Goal: Answer question/provide support: Share knowledge or assist other users

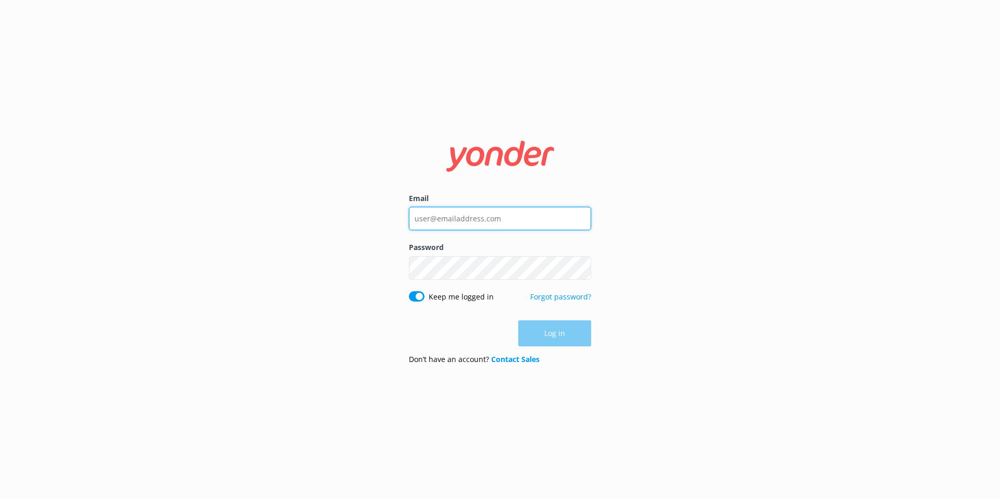
click at [461, 217] on input "Email" at bounding box center [500, 218] width 182 height 23
type input "[EMAIL_ADDRESS][DOMAIN_NAME]"
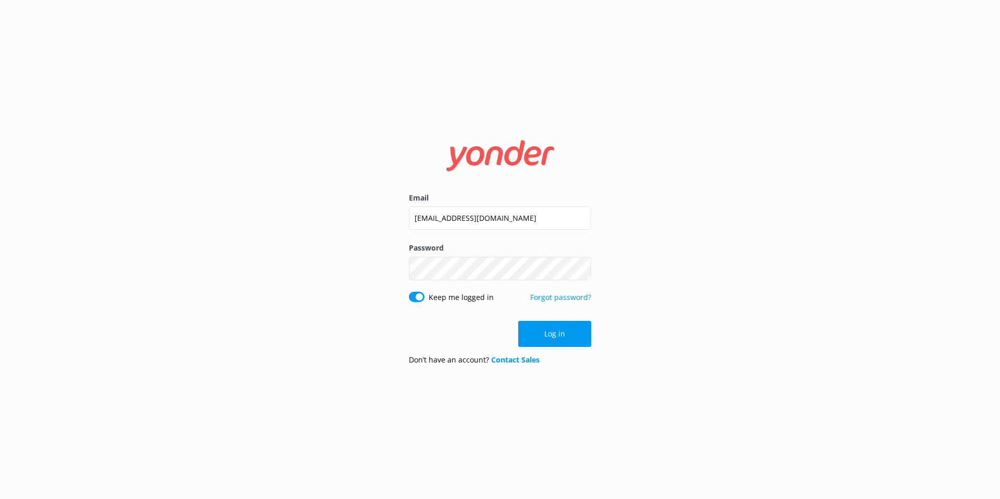
drag, startPoint x: 568, startPoint y: 336, endPoint x: 553, endPoint y: 327, distance: 17.3
click at [568, 336] on button "Log in" at bounding box center [554, 334] width 73 height 26
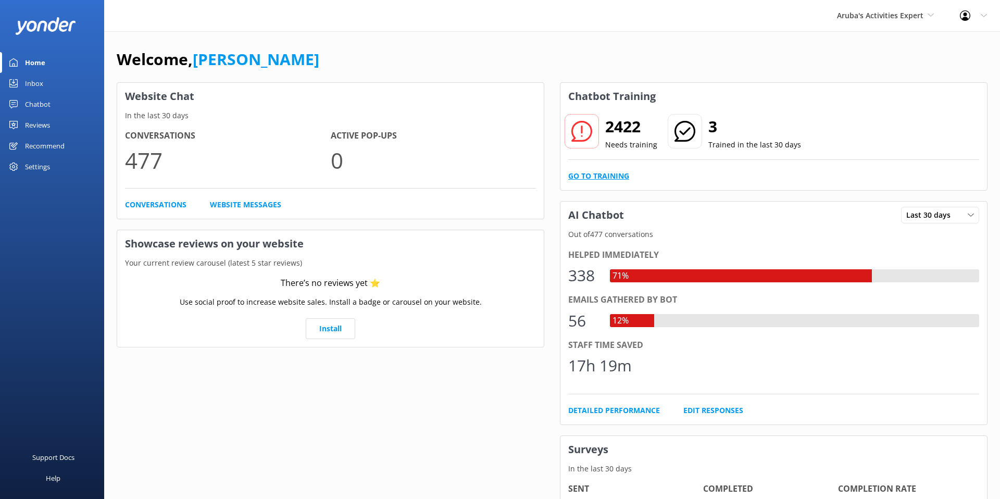
click at [606, 174] on link "Go to Training" at bounding box center [598, 175] width 61 height 11
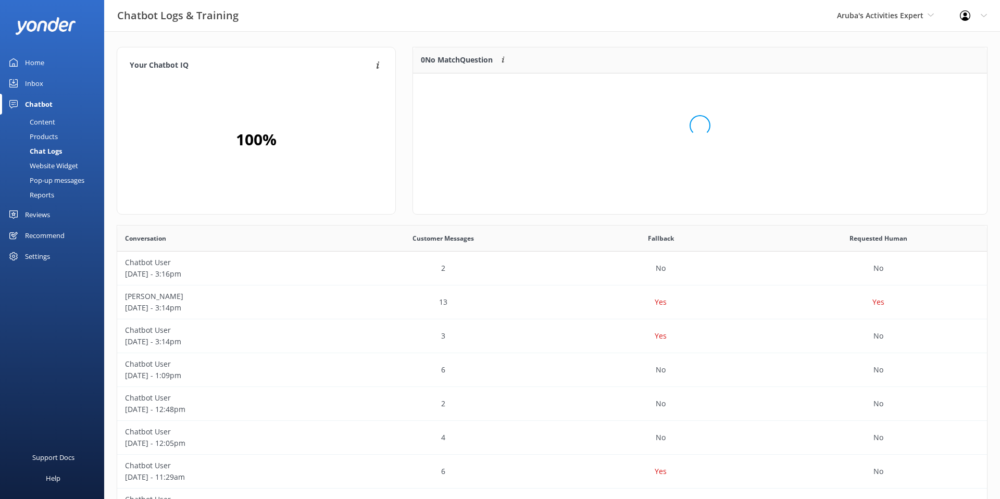
scroll to position [131, 574]
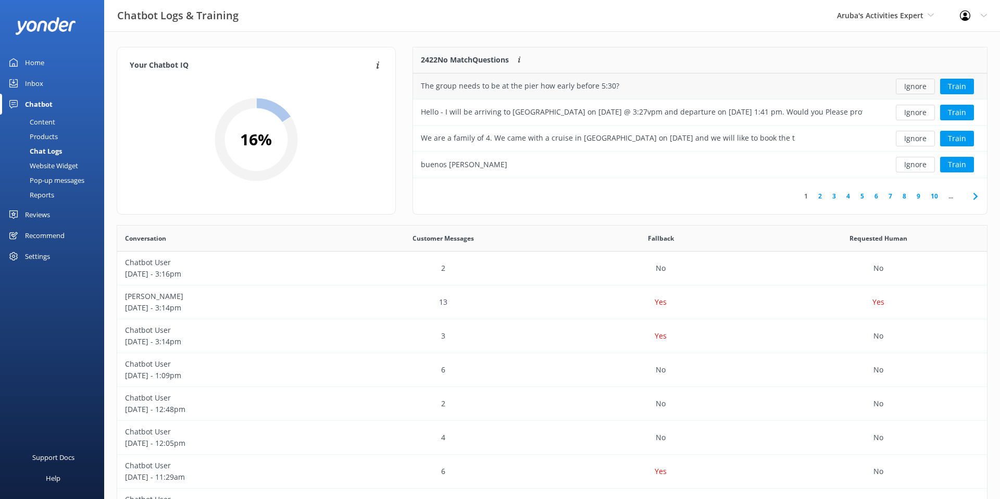
click at [918, 84] on button "Ignore" at bounding box center [915, 87] width 39 height 16
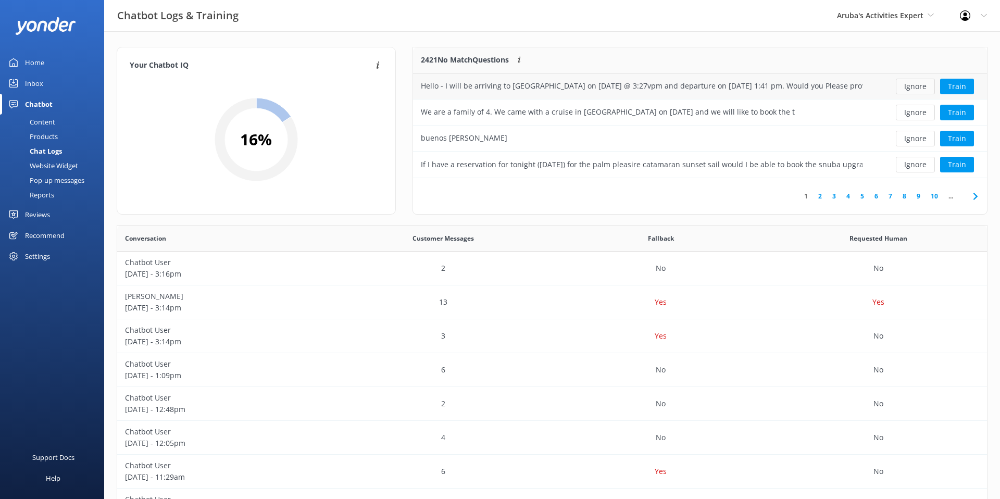
click at [920, 86] on button "Ignore" at bounding box center [915, 87] width 39 height 16
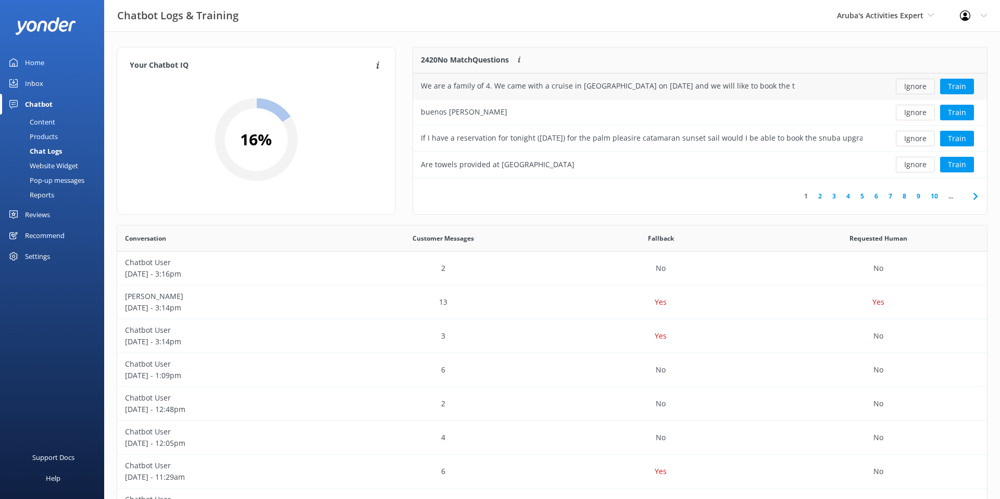
click at [916, 86] on button "Ignore" at bounding box center [915, 87] width 39 height 16
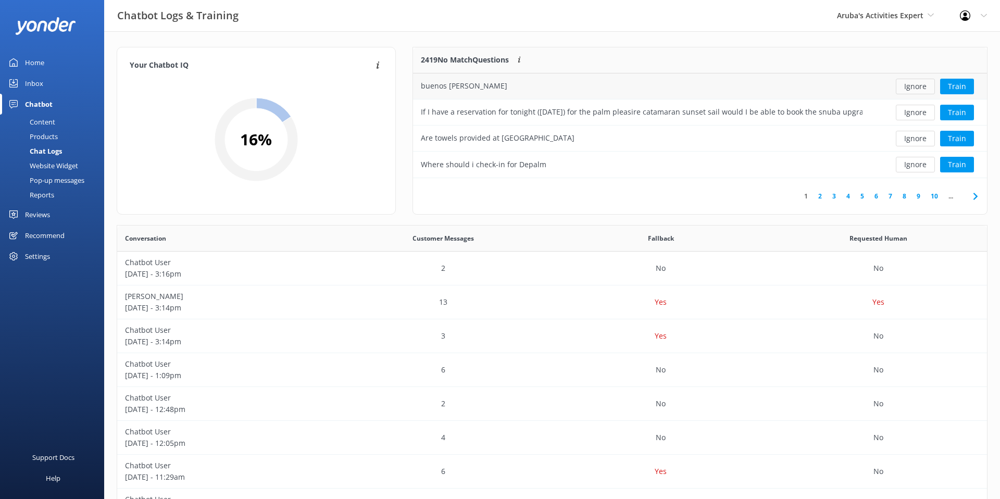
click at [904, 89] on button "Ignore" at bounding box center [915, 87] width 39 height 16
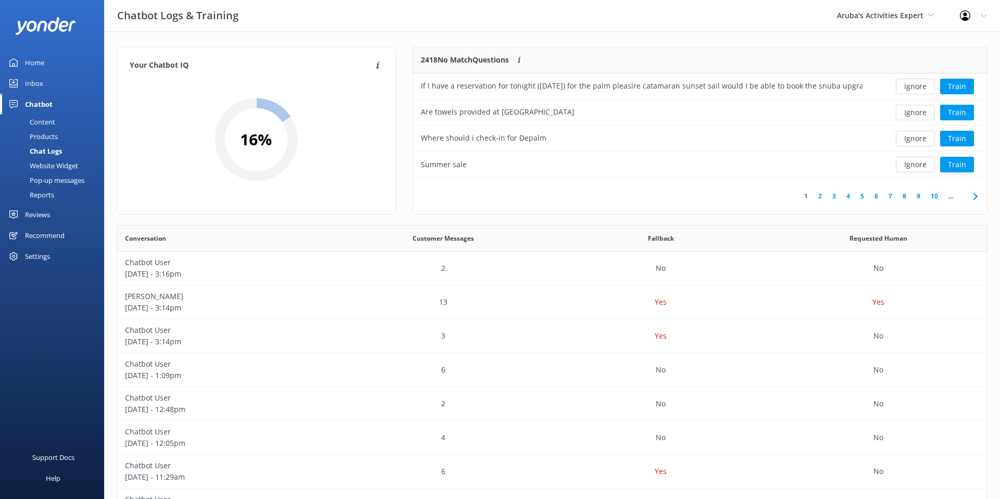
click at [47, 135] on div "Products" at bounding box center [32, 136] width 52 height 15
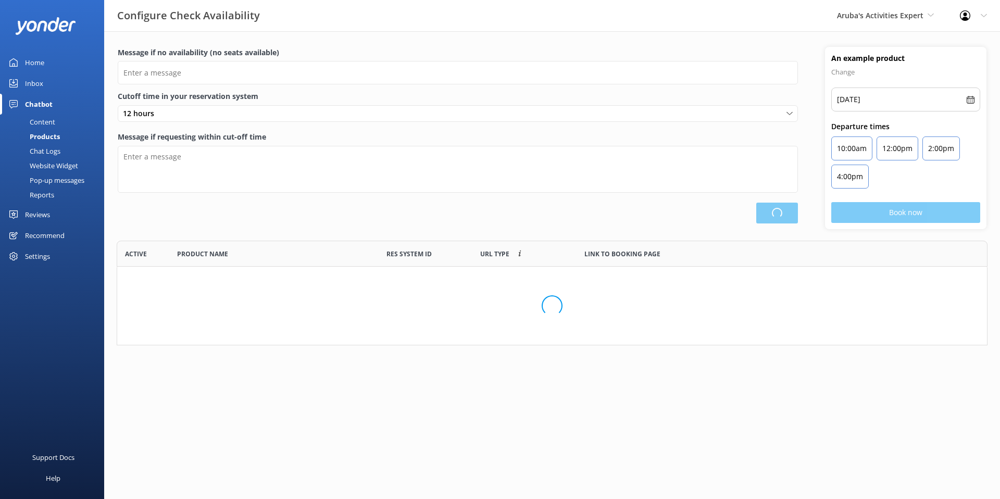
scroll to position [105, 871]
type input "There are no seats available, please check an alternative day"
type textarea "Our online booking system closes {hours} prior to departure. Please contact us …"
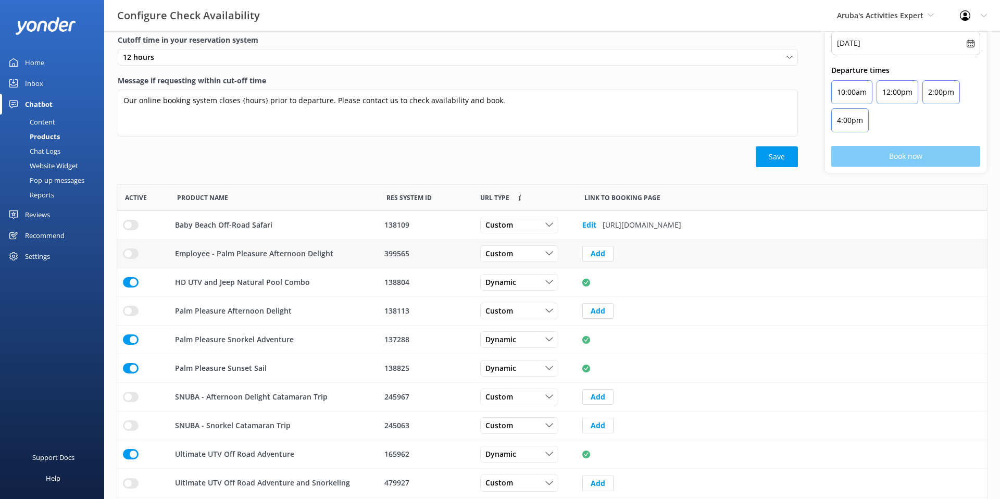
scroll to position [0, 0]
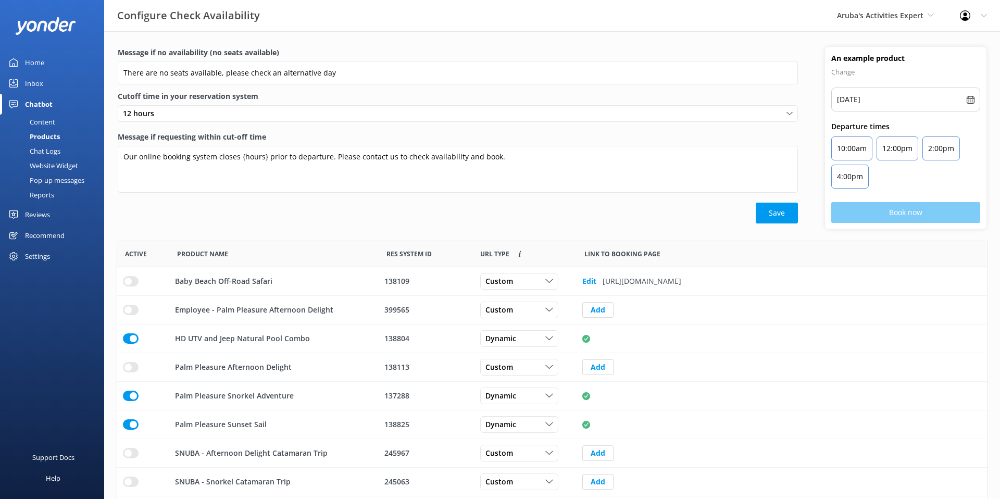
click at [53, 122] on div "Content" at bounding box center [30, 122] width 49 height 15
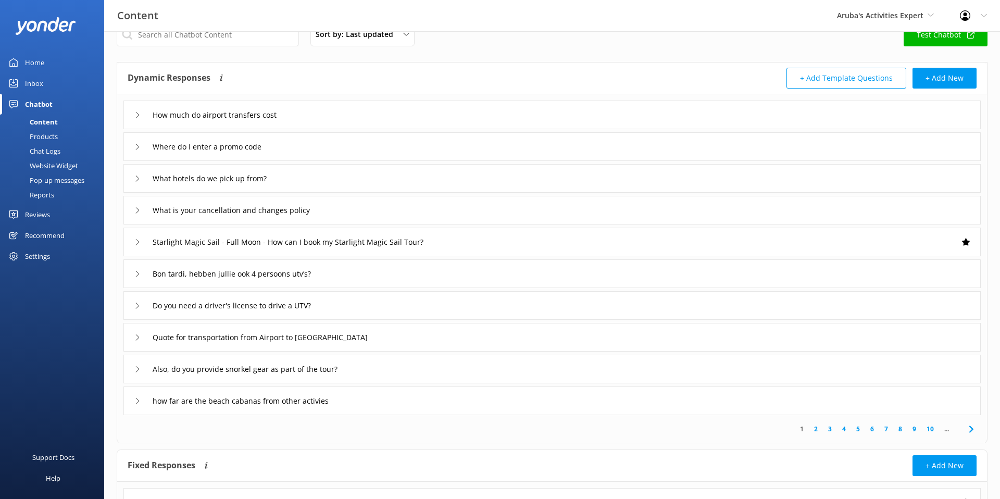
scroll to position [20, 0]
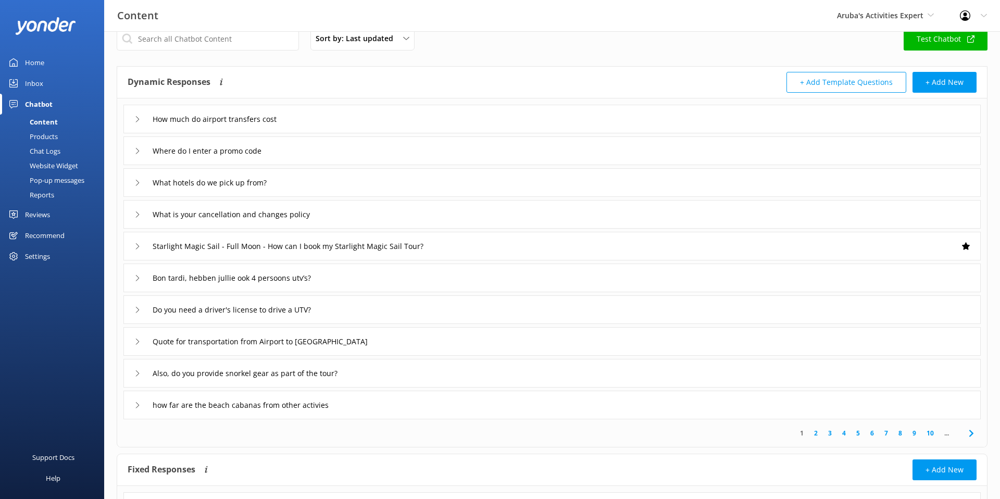
click at [137, 119] on icon at bounding box center [137, 119] width 6 height 6
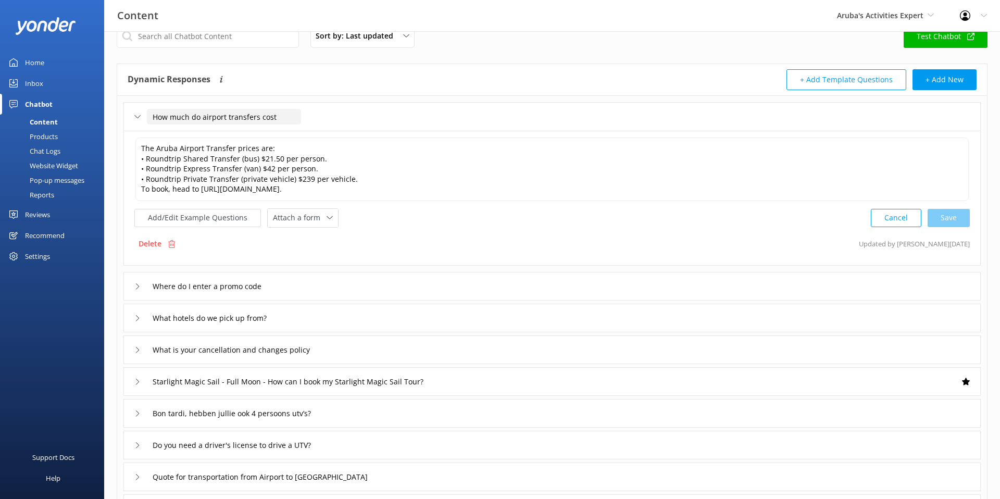
scroll to position [21, 0]
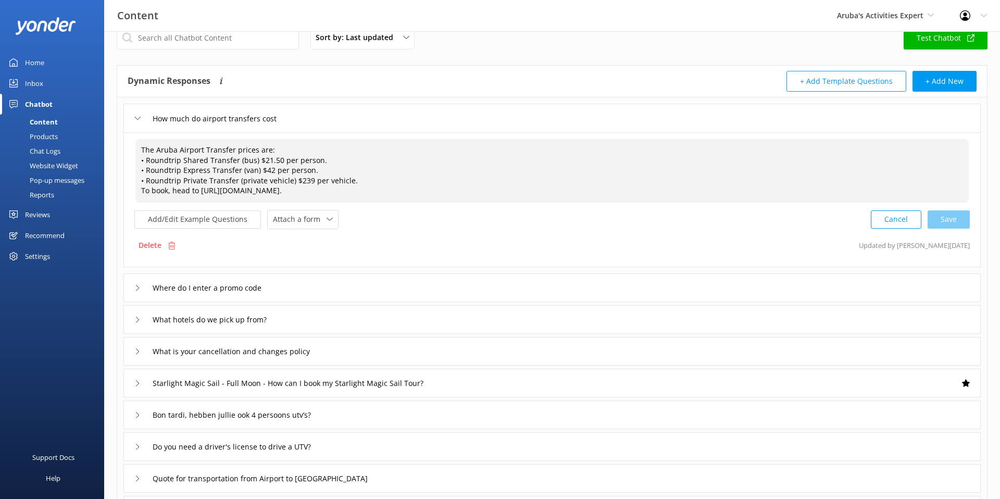
drag, startPoint x: 306, startPoint y: 168, endPoint x: 138, endPoint y: 171, distance: 167.7
click at [138, 171] on textarea "The Aruba Airport Transfer prices are: • Roundtrip Shared Transfer (bus) $21.50…" at bounding box center [551, 171] width 833 height 64
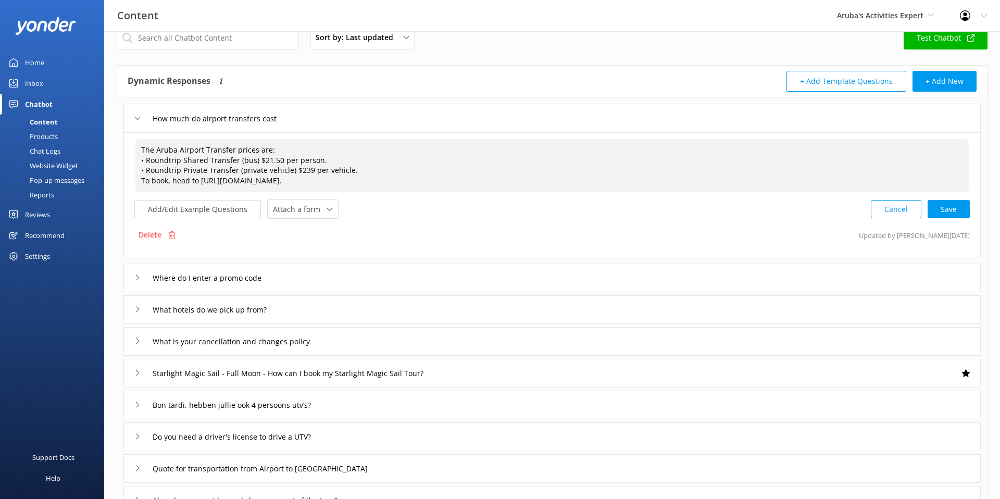
click at [959, 207] on div "Cancel Save" at bounding box center [920, 208] width 99 height 19
type textarea "The Aruba Airport Transfer prices are: • Roundtrip Shared Transfer (bus) $21.50…"
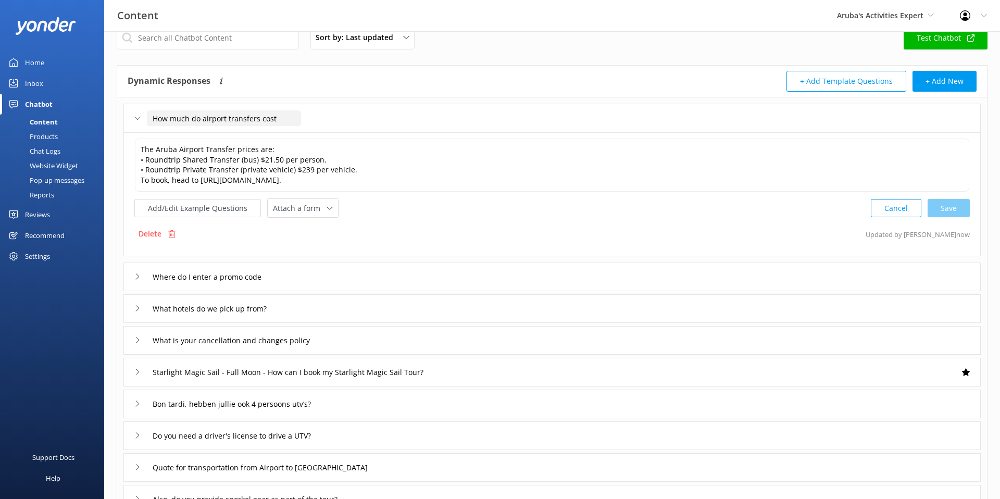
click at [256, 118] on input "How much do airport transfers cost" at bounding box center [224, 118] width 154 height 16
click at [352, 123] on div "How much do airport transfers cost" at bounding box center [551, 118] width 857 height 29
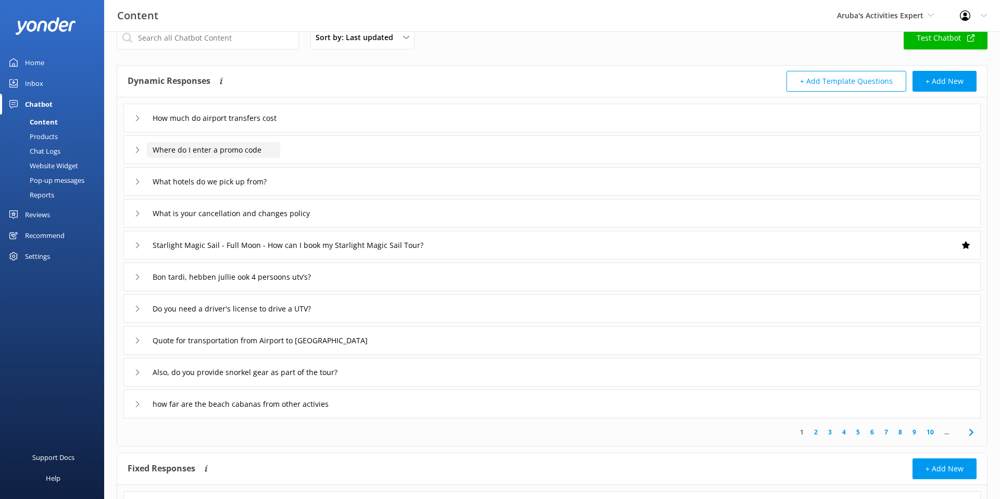
click at [224, 126] on input "Where do I enter a promo code" at bounding box center [224, 118] width 154 height 16
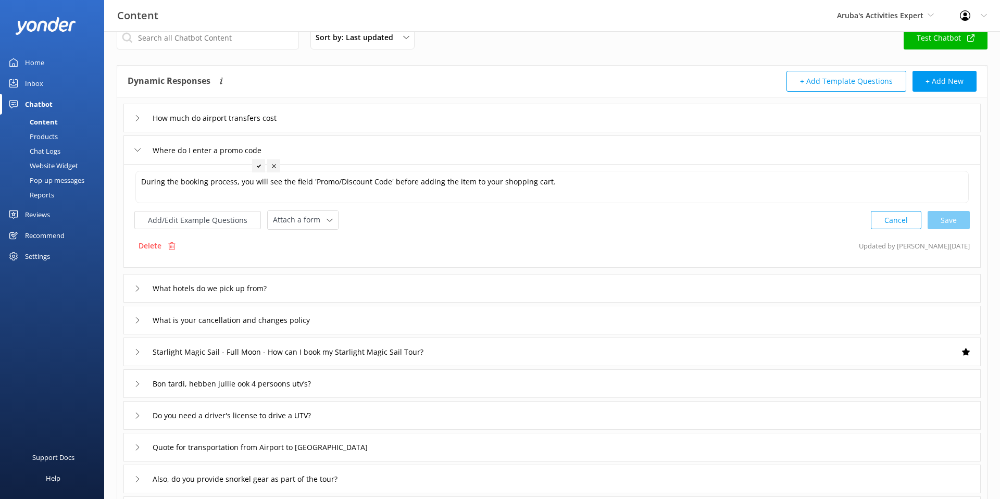
click at [331, 147] on div "Where do I enter a promo code" at bounding box center [551, 149] width 857 height 29
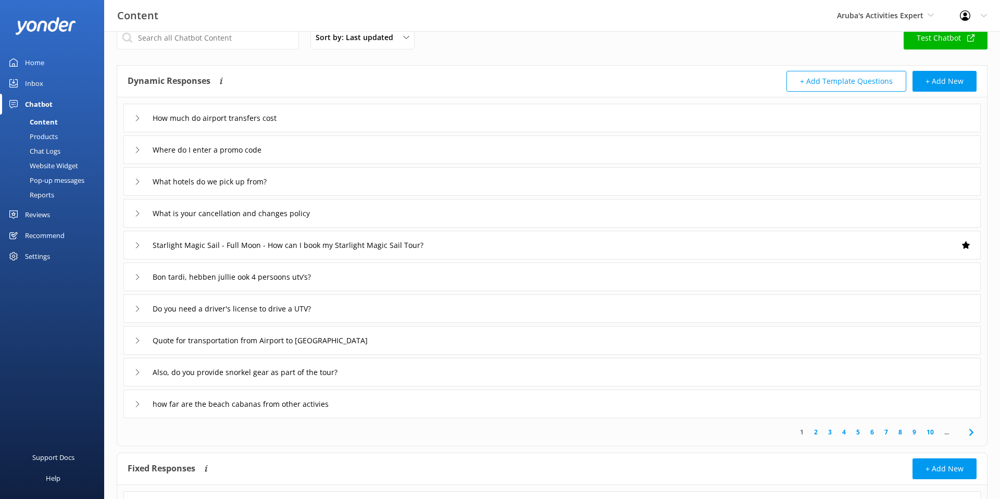
click at [321, 182] on div "What hotels do we pick up from?" at bounding box center [551, 181] width 857 height 29
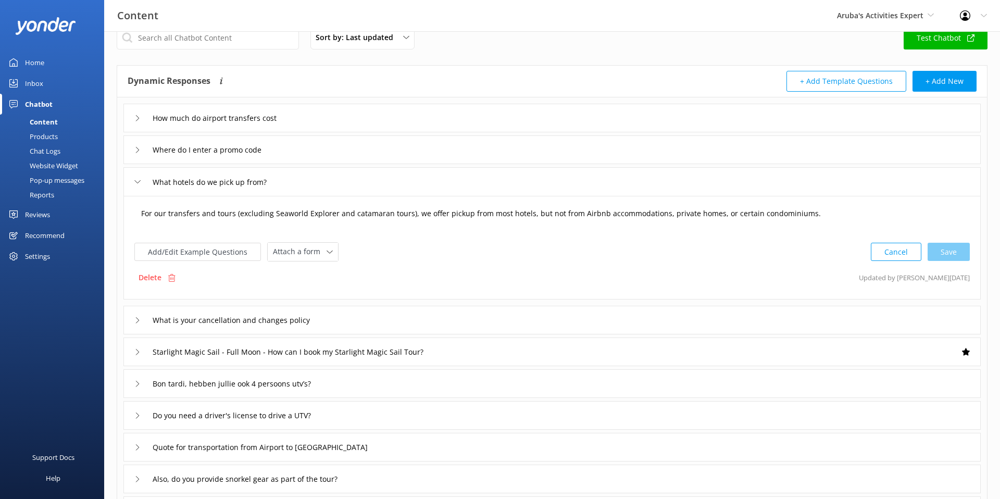
click at [832, 216] on textarea "For our transfers and tours (excluding Seaworld Explorer and catamaran tours), …" at bounding box center [551, 219] width 833 height 32
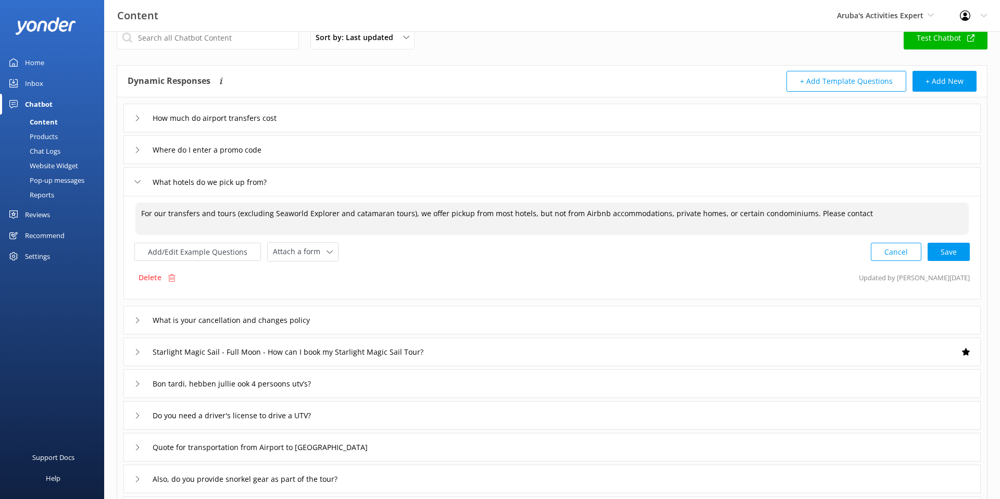
drag, startPoint x: 804, startPoint y: 211, endPoint x: 909, endPoint y: 215, distance: 105.8
click at [909, 215] on textarea "For our transfers and tours (excluding Seaworld Explorer and catamaran tours), …" at bounding box center [551, 219] width 833 height 32
type textarea "For our transfers and tours (excluding Seaworld Explorer and catamaran tours), …"
click at [886, 255] on button "Cancel" at bounding box center [896, 252] width 51 height 18
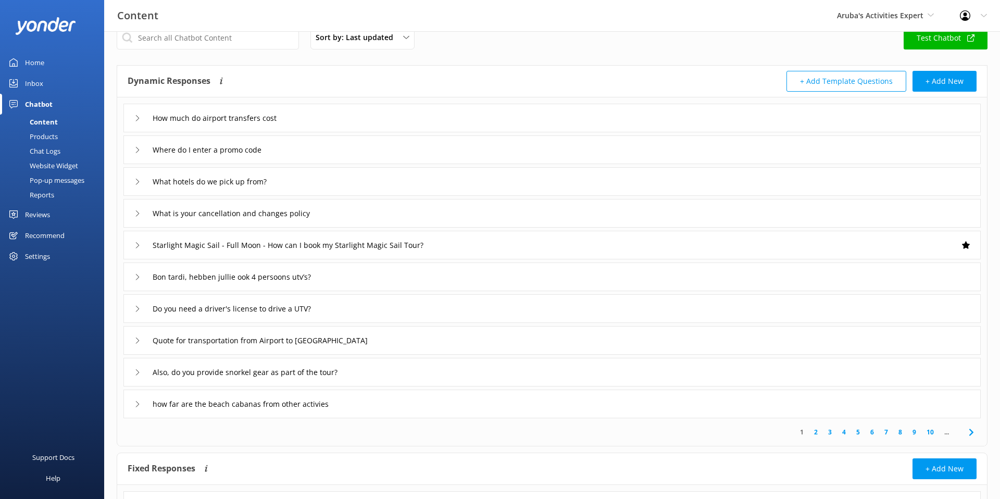
click at [376, 212] on div "What is your cancellation and changes policy" at bounding box center [551, 213] width 857 height 29
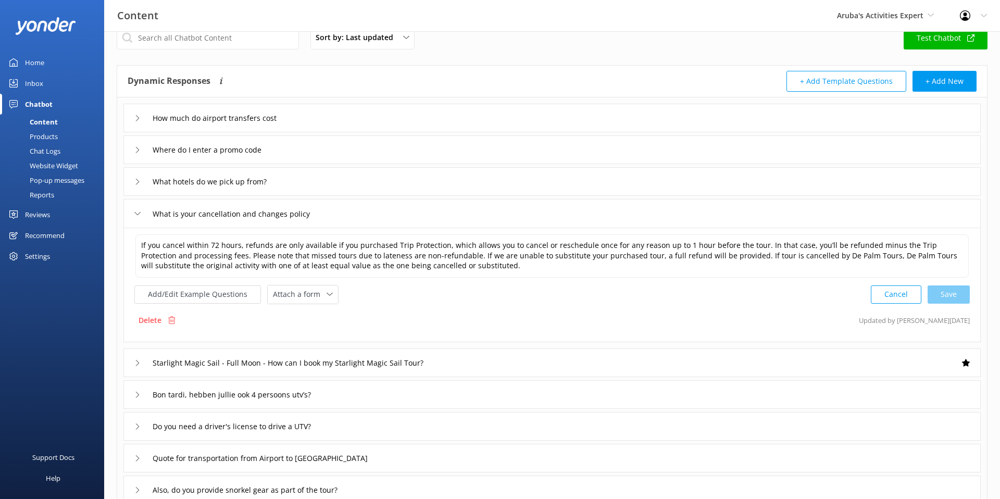
scroll to position [21, 0]
click at [376, 212] on div "What is your cancellation and changes policy" at bounding box center [551, 212] width 857 height 29
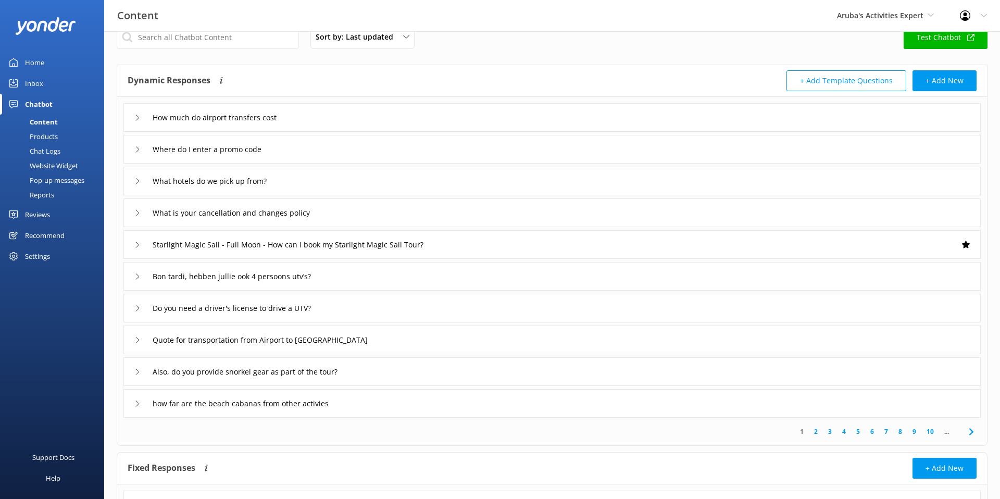
click at [514, 243] on div "Starlight Magic Sail - Full Moon - How can I book my Starlight Magic Sail Tour?" at bounding box center [551, 244] width 857 height 29
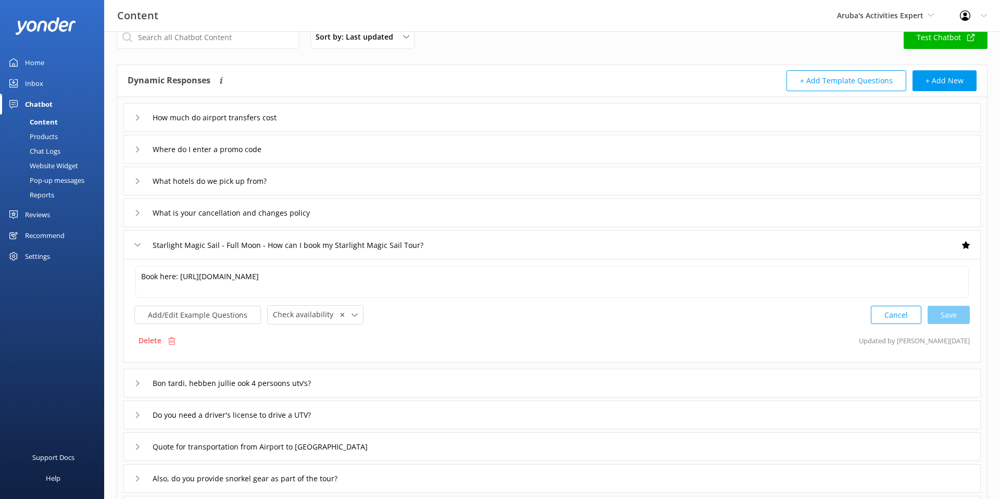
click at [514, 243] on div "Starlight Magic Sail - Full Moon - How can I book my Starlight Magic Sail Tour?" at bounding box center [551, 244] width 857 height 29
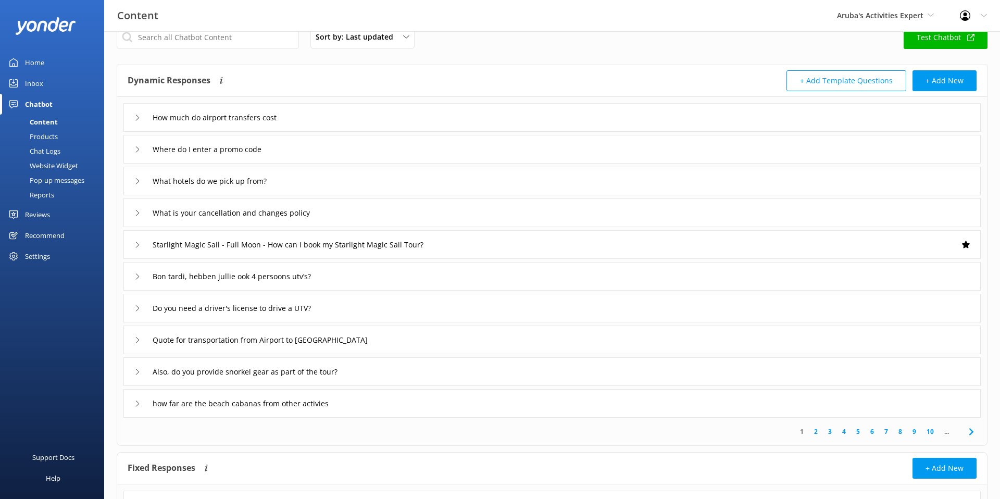
click at [425, 272] on div "Bon tardi, hebben jullie ook 4 persoons utv’s?" at bounding box center [551, 276] width 857 height 29
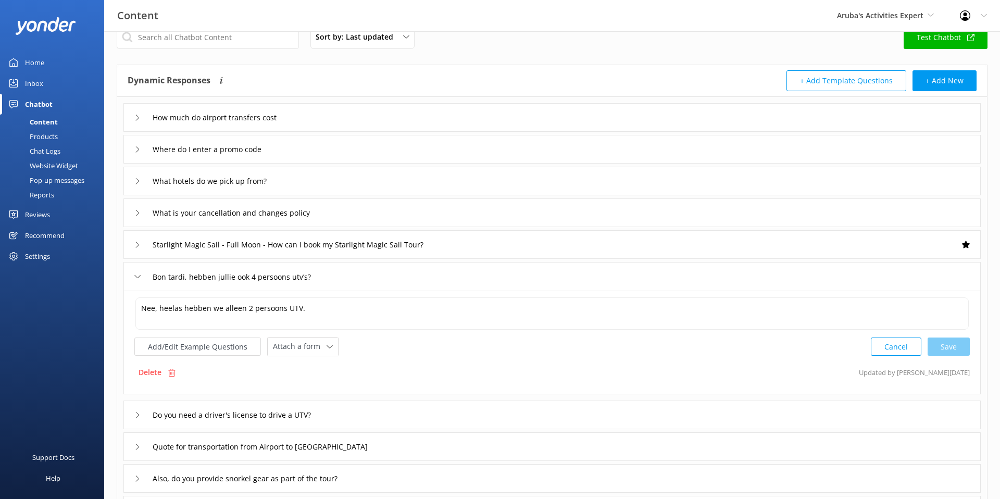
click at [425, 272] on div "Bon tardi, hebben jullie ook 4 persoons utv’s?" at bounding box center [551, 276] width 857 height 29
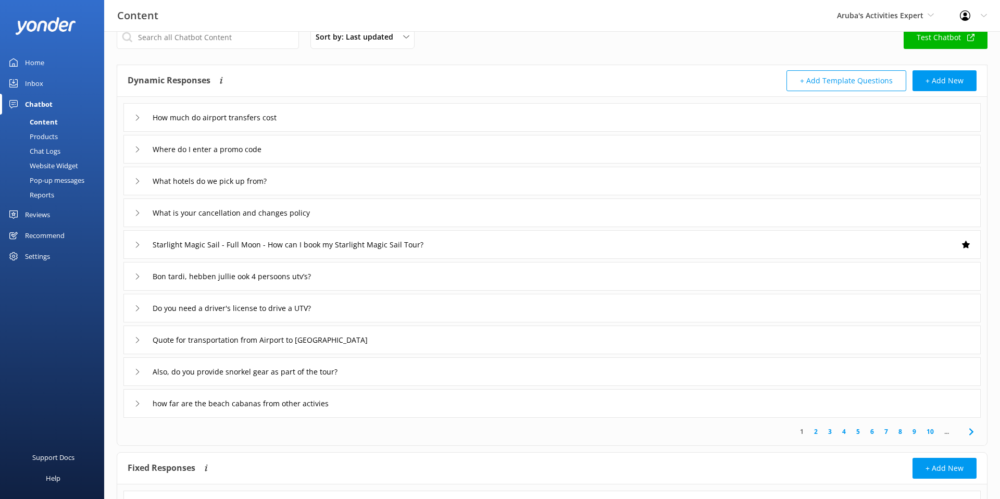
click at [421, 304] on div "Do you need a driver's license to drive a UTV?" at bounding box center [551, 308] width 857 height 29
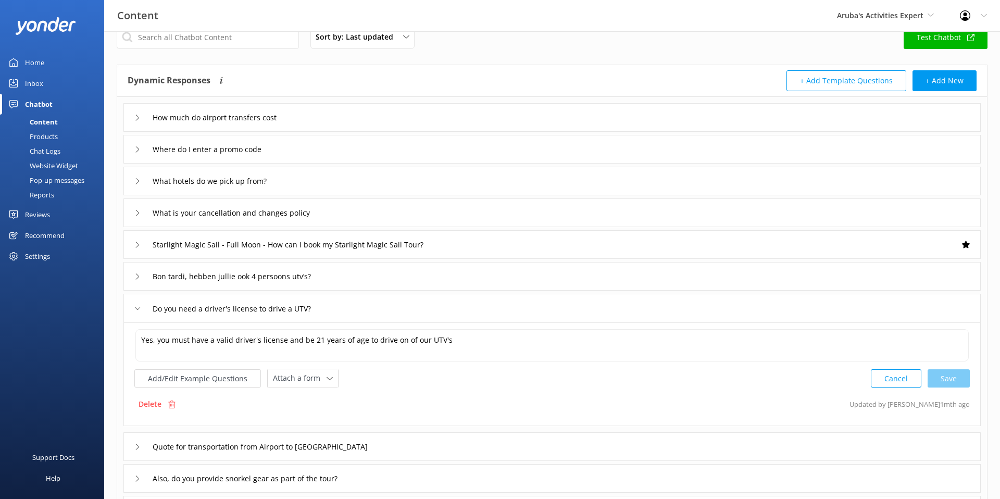
click at [421, 304] on div "Do you need a driver's license to drive a UTV?" at bounding box center [551, 308] width 857 height 29
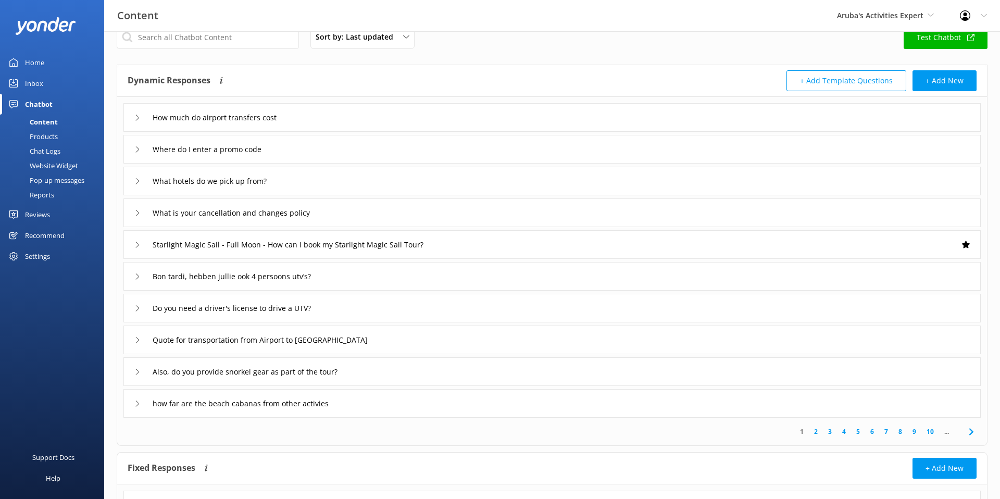
click at [451, 336] on div "Quote for transportation from Airport to [GEOGRAPHIC_DATA]" at bounding box center [551, 340] width 857 height 29
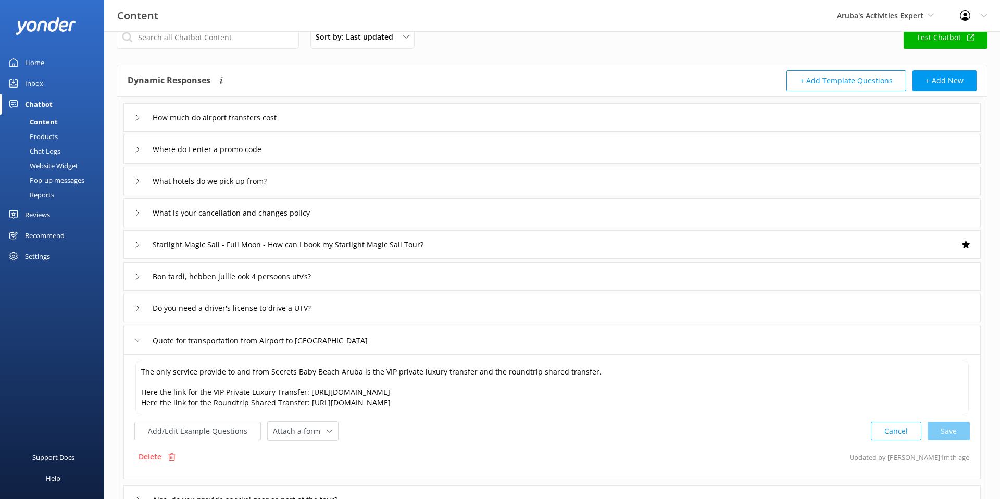
click at [451, 336] on div "Quote for transportation from Airport to [GEOGRAPHIC_DATA]" at bounding box center [551, 340] width 857 height 29
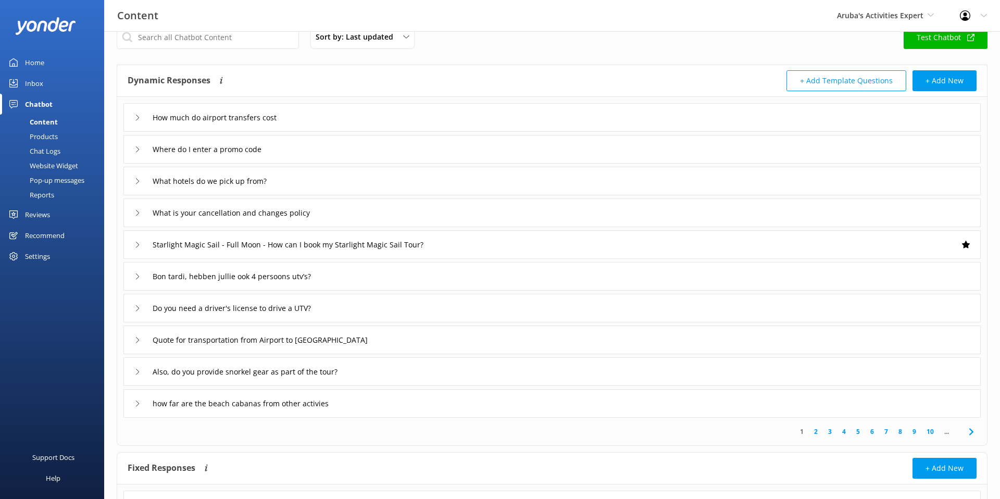
click at [412, 366] on div "Also, do you provide snorkel gear as part of the tour?" at bounding box center [551, 371] width 857 height 29
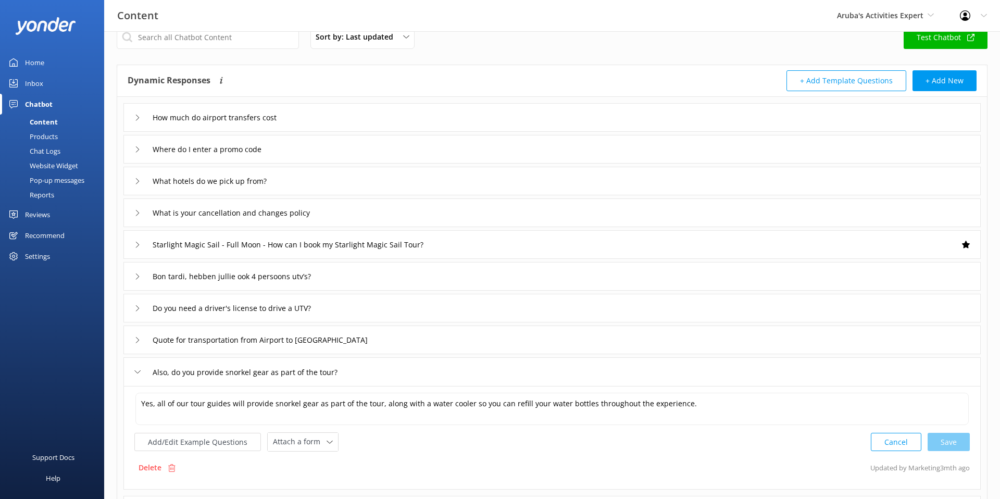
click at [411, 368] on div "Also, do you provide snorkel gear as part of the tour?" at bounding box center [551, 371] width 857 height 29
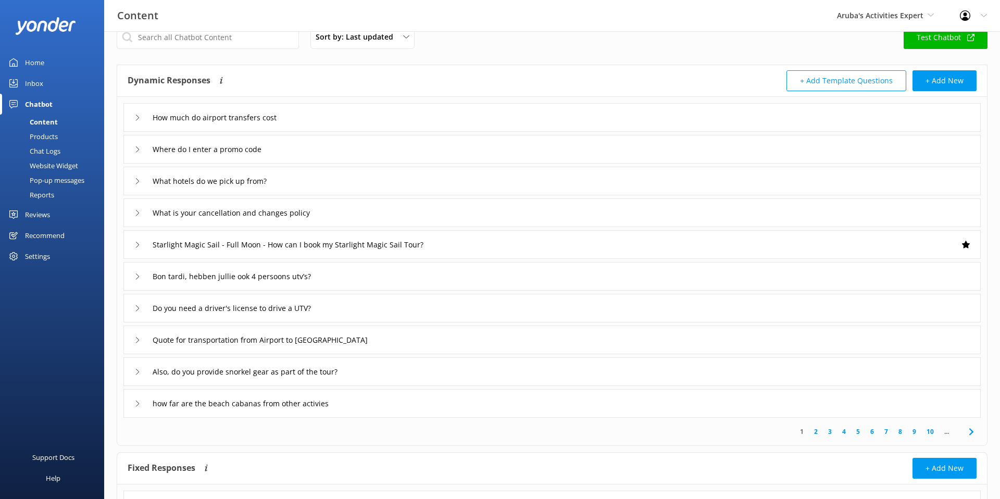
click at [411, 368] on div "Also, do you provide snorkel gear as part of the tour?" at bounding box center [551, 371] width 857 height 29
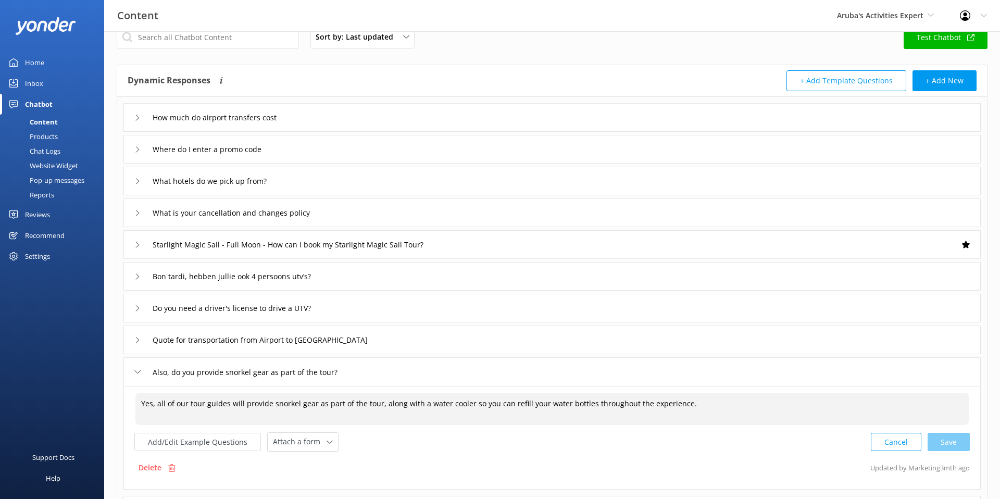
click at [456, 403] on textarea "Yes, all of our tour guides will provide snorkel gear as part of the tour, alon…" at bounding box center [551, 409] width 833 height 32
click at [955, 441] on div "Cancel Save" at bounding box center [920, 441] width 99 height 19
type textarea "Yes, all of our tour guides will provide snorkel gear as part of the tour, alon…"
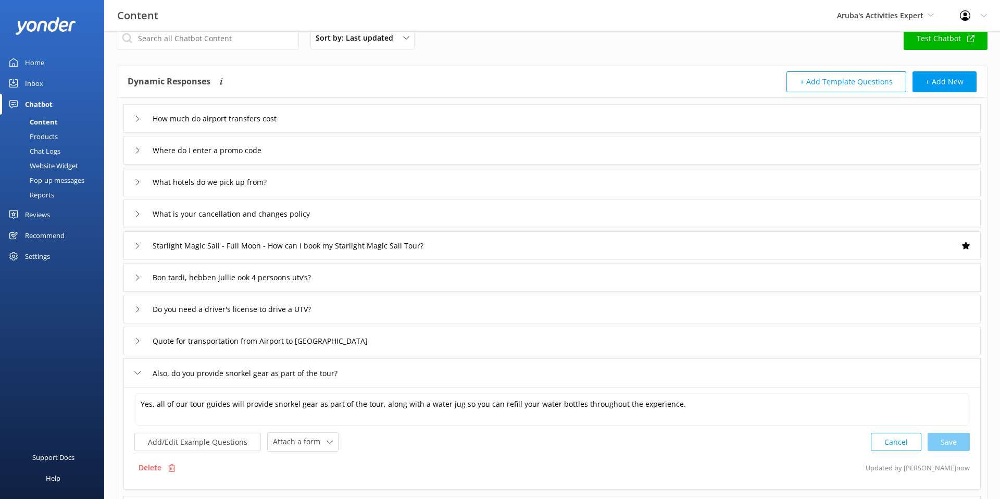
click at [408, 377] on div "Also, do you provide snorkel gear as part of the tour?" at bounding box center [551, 372] width 857 height 29
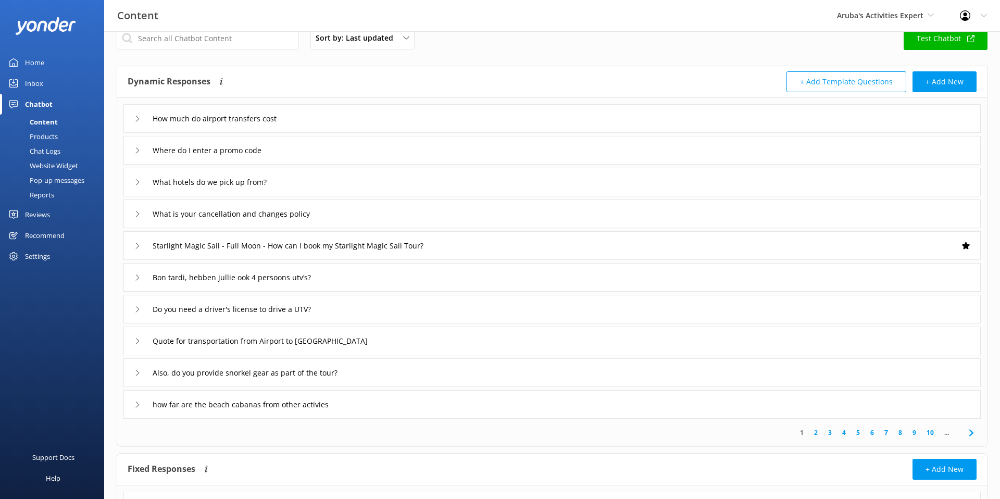
click at [417, 398] on div "how far are the beach cabanas from other activies" at bounding box center [551, 404] width 857 height 29
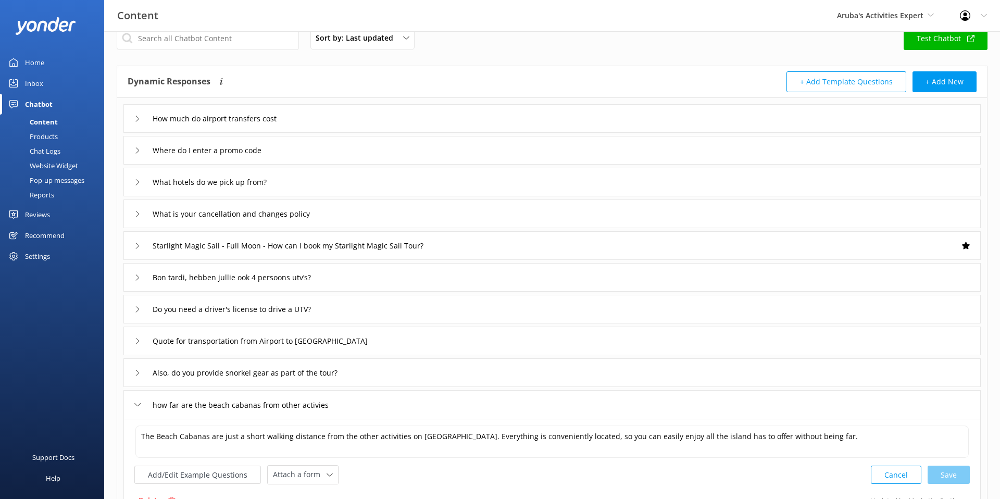
click at [417, 398] on div "how far are the beach cabanas from other activies" at bounding box center [551, 404] width 857 height 29
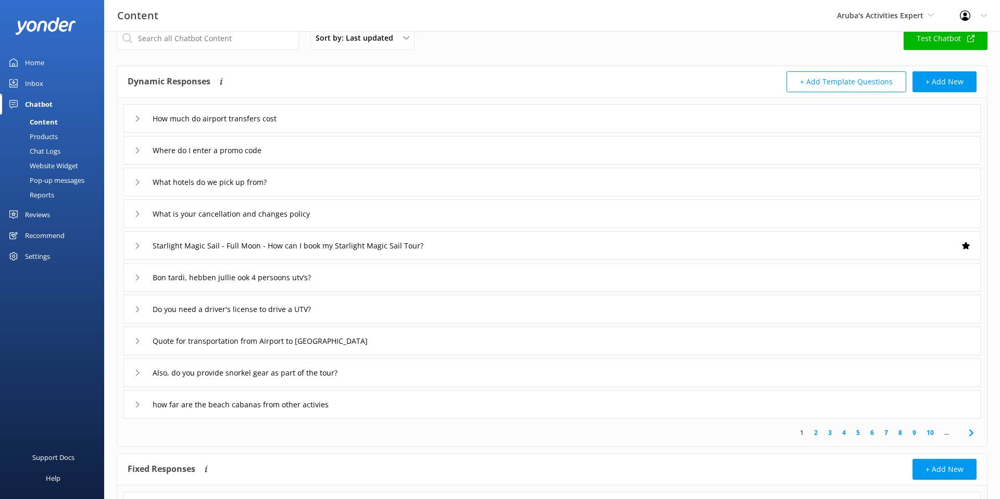
click at [35, 108] on div "Chatbot" at bounding box center [39, 104] width 28 height 21
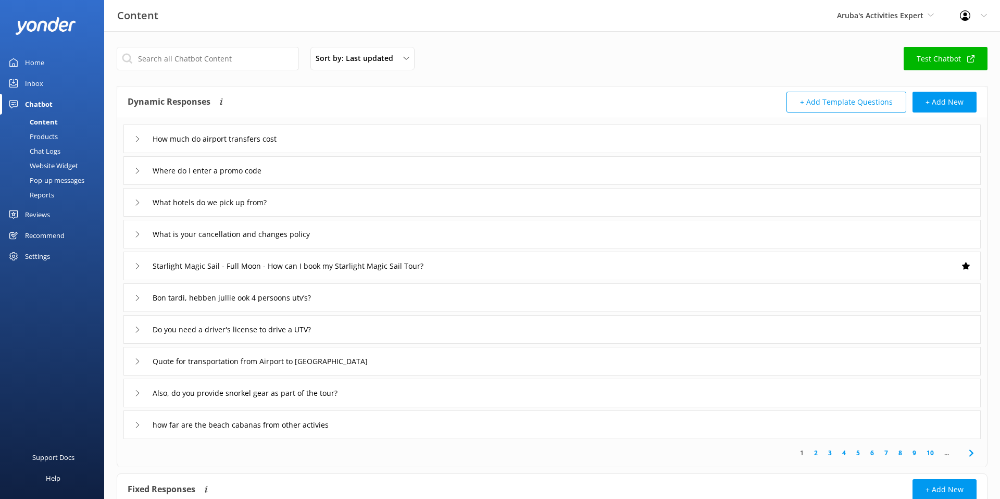
click at [42, 116] on div "Content" at bounding box center [32, 122] width 52 height 15
click at [42, 125] on div "Content" at bounding box center [32, 122] width 52 height 15
click at [32, 75] on div "Inbox" at bounding box center [34, 83] width 18 height 21
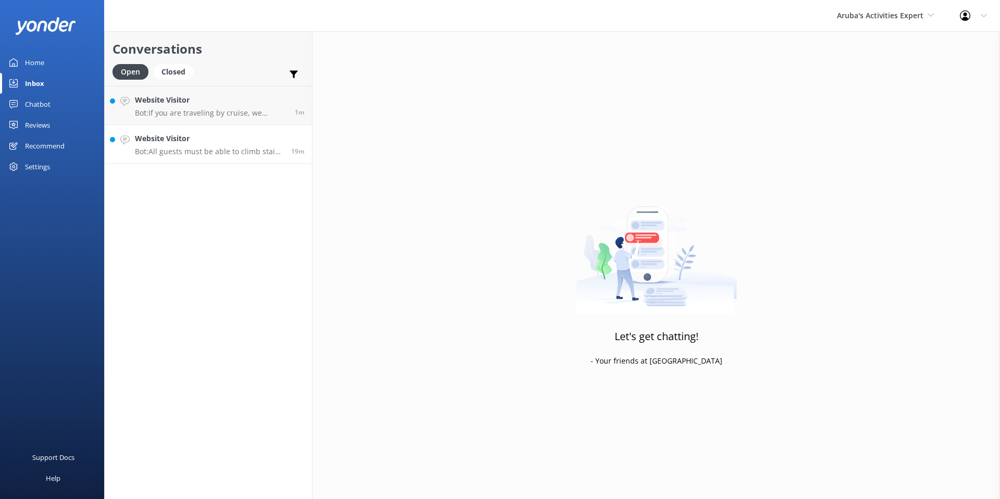
click at [174, 155] on p "Bot: All guests must be able to climb stairs to join the Aruba Seaworld Explore…" at bounding box center [209, 151] width 148 height 9
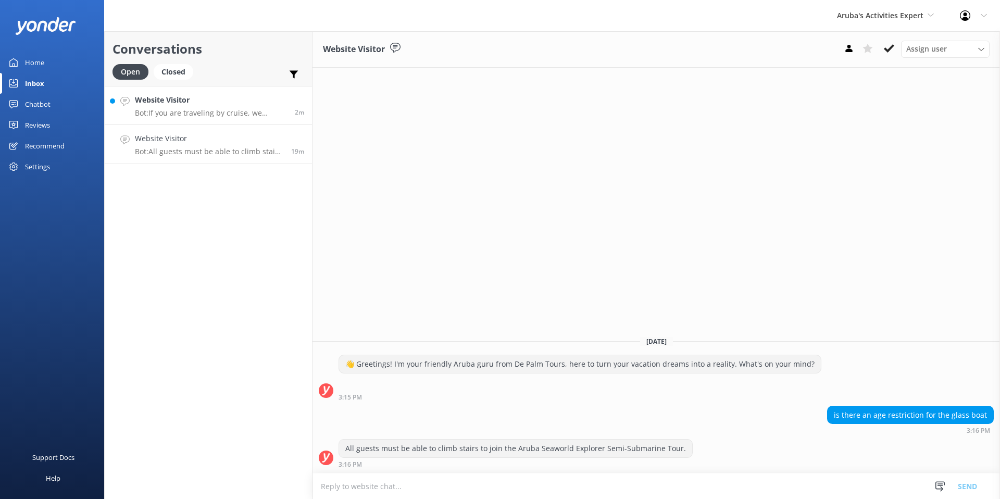
click at [165, 109] on p "Bot: If you are traveling by cruise, we recommend booking through your cruise l…" at bounding box center [211, 112] width 152 height 9
click at [180, 72] on div "Closed" at bounding box center [174, 72] width 40 height 16
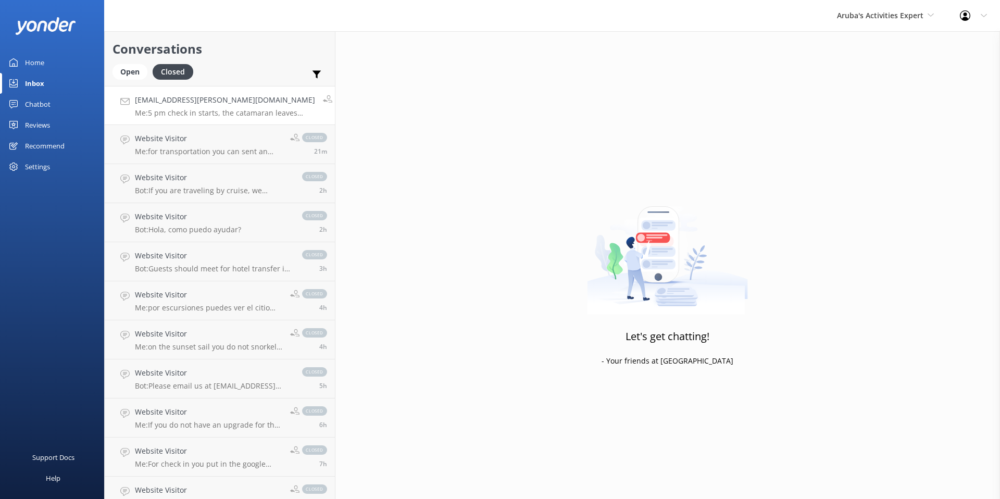
scroll to position [2, 0]
click at [180, 149] on p "Me: for transportation you can sent an email to [EMAIL_ADDRESS][DOMAIN_NAME]" at bounding box center [208, 149] width 147 height 9
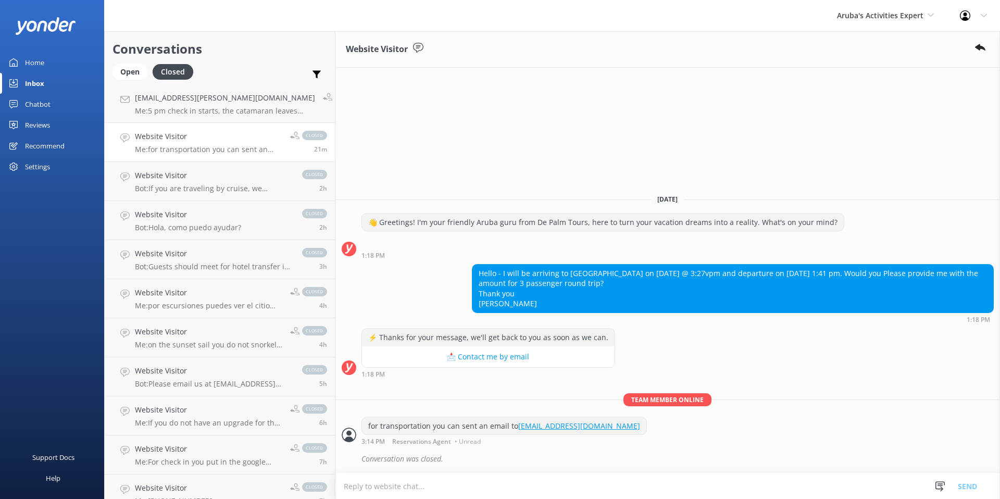
click at [174, 147] on p "Me: for transportation you can sent an email to [EMAIL_ADDRESS][DOMAIN_NAME]" at bounding box center [208, 149] width 147 height 9
drag, startPoint x: 188, startPoint y: 227, endPoint x: 180, endPoint y: 226, distance: 7.9
click at [188, 227] on p "Bot: Hola, como puedo ayudar?" at bounding box center [188, 227] width 106 height 9
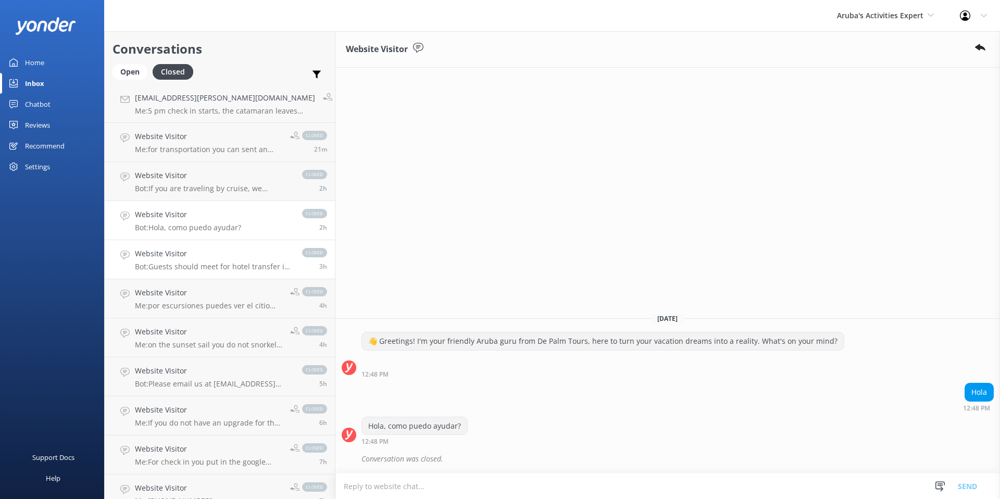
click at [186, 255] on h4 "Website Visitor" at bounding box center [213, 253] width 157 height 11
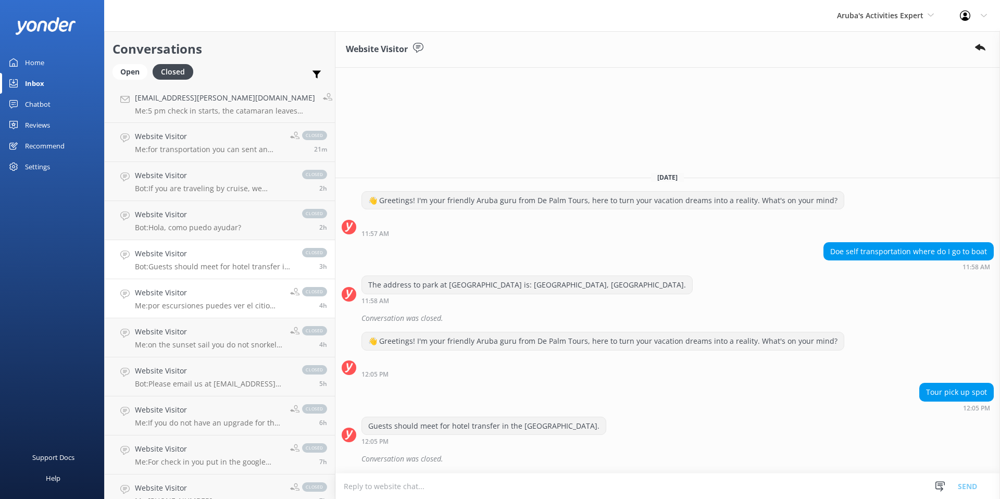
click at [190, 290] on h4 "Website Visitor" at bounding box center [208, 292] width 147 height 11
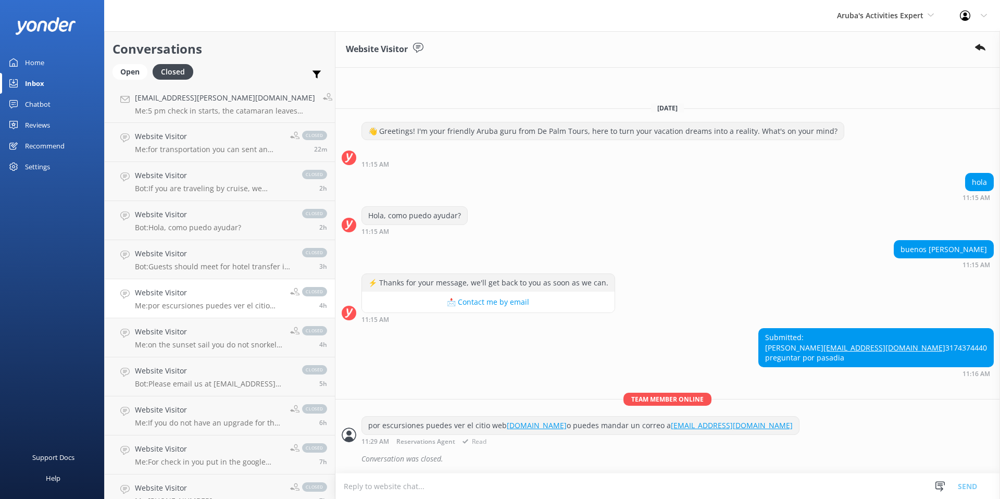
click at [342, 431] on div at bounding box center [349, 435] width 15 height 15
click at [212, 341] on p "Me: on the sunset sail you do not snorkel that is cruising for 2 hours, no it i…" at bounding box center [208, 344] width 147 height 9
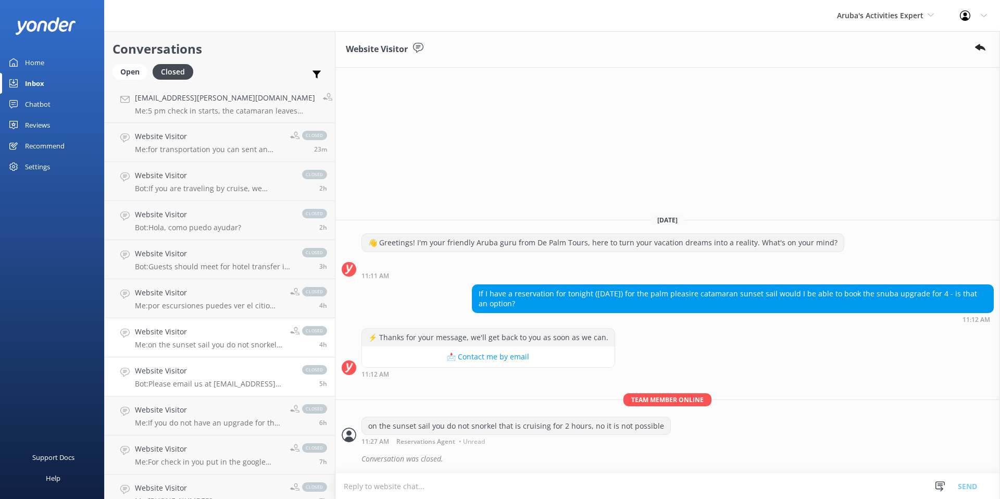
click at [198, 377] on div "Website Visitor Bot: Please email us at [EMAIL_ADDRESS][DOMAIN_NAME] with the d…" at bounding box center [213, 376] width 157 height 23
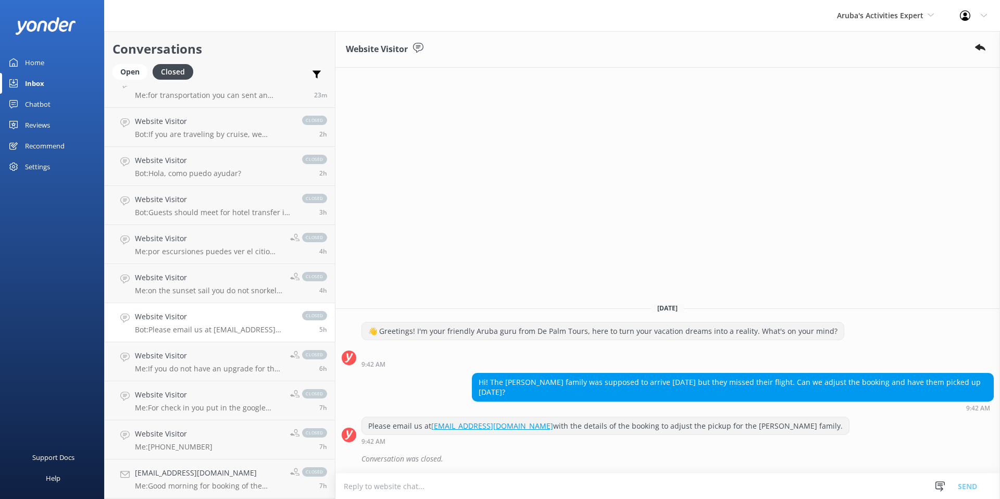
scroll to position [58, 0]
click at [198, 365] on p "Me: If you do not have an upgrade for the beach cabana's or VIP palapa's then y…" at bounding box center [208, 367] width 147 height 9
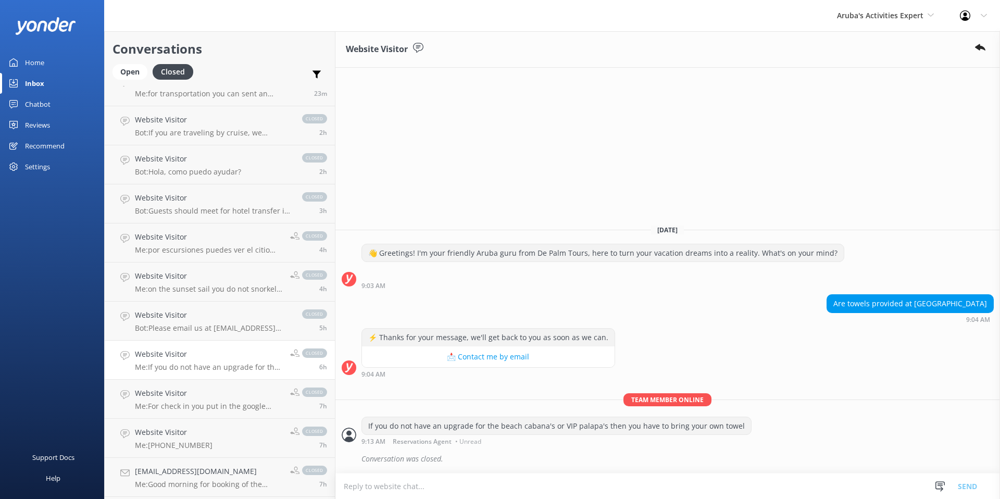
click at [946, 307] on div "Are towels provided at [GEOGRAPHIC_DATA]" at bounding box center [910, 304] width 166 height 18
copy div "Are towels provided at [GEOGRAPHIC_DATA]"
click at [44, 63] on link "Home" at bounding box center [52, 62] width 104 height 21
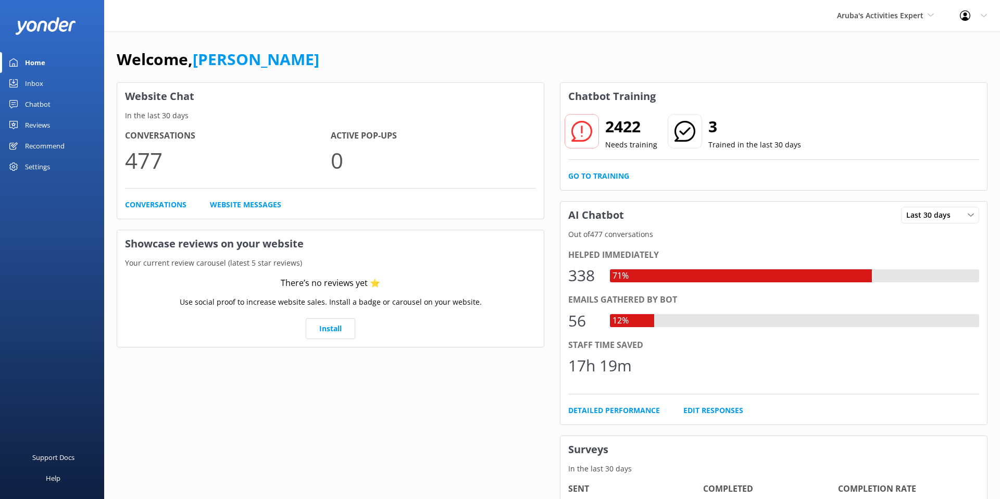
click at [40, 83] on div "Inbox" at bounding box center [34, 83] width 18 height 21
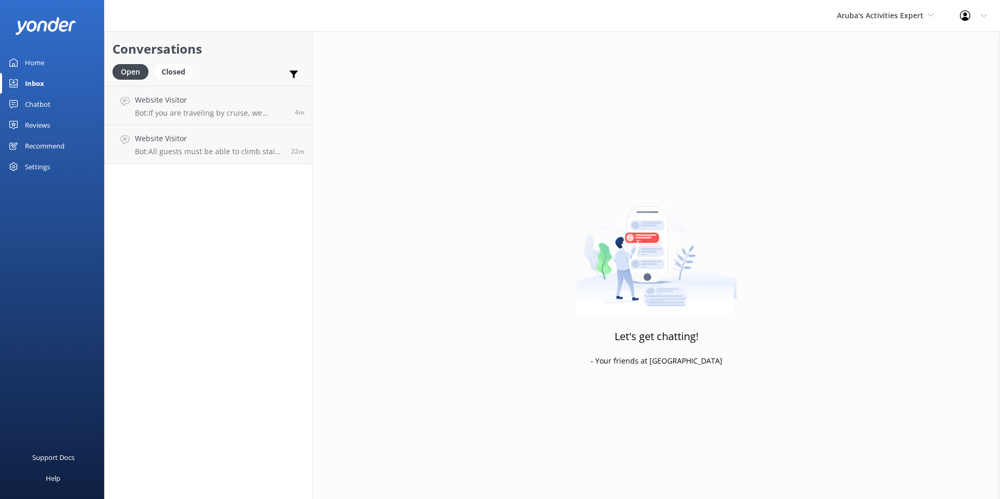
click at [39, 107] on div "Chatbot" at bounding box center [38, 104] width 26 height 21
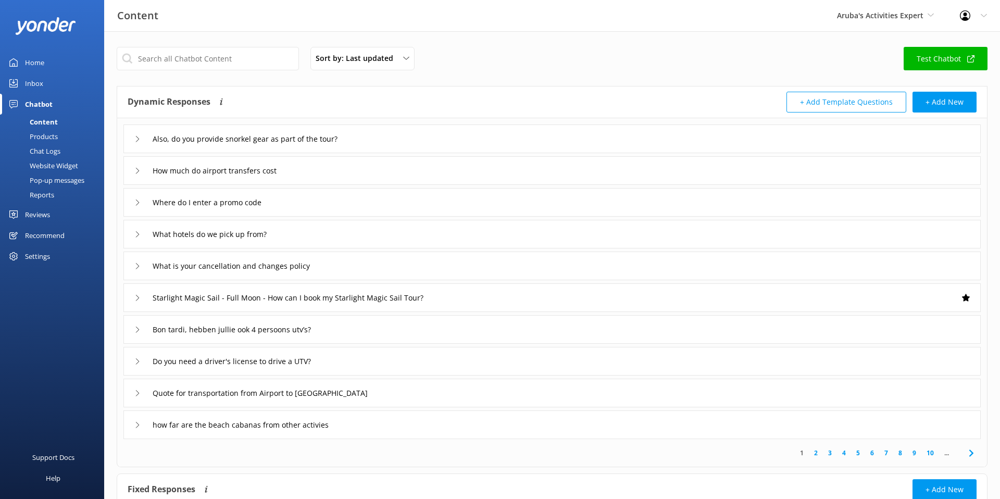
click at [821, 454] on link "2" at bounding box center [816, 453] width 14 height 10
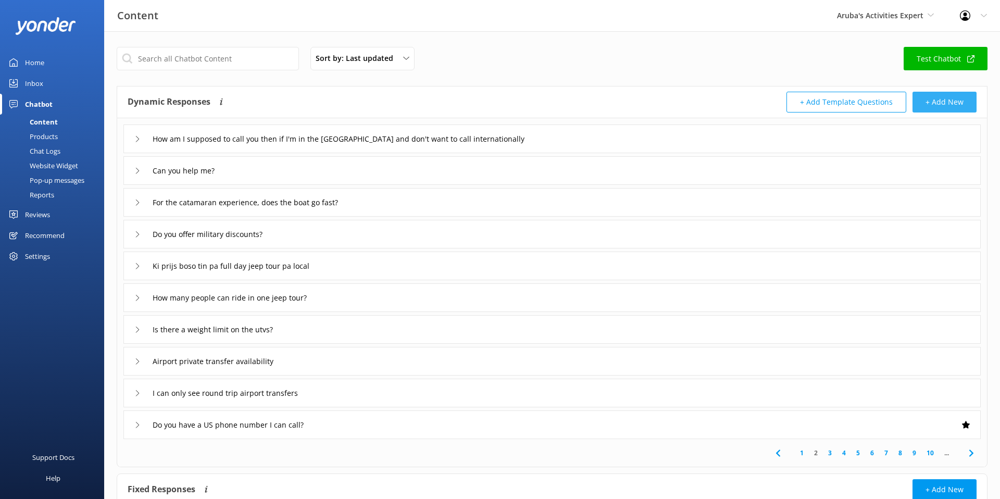
click at [953, 105] on button "+ Add New" at bounding box center [945, 102] width 64 height 21
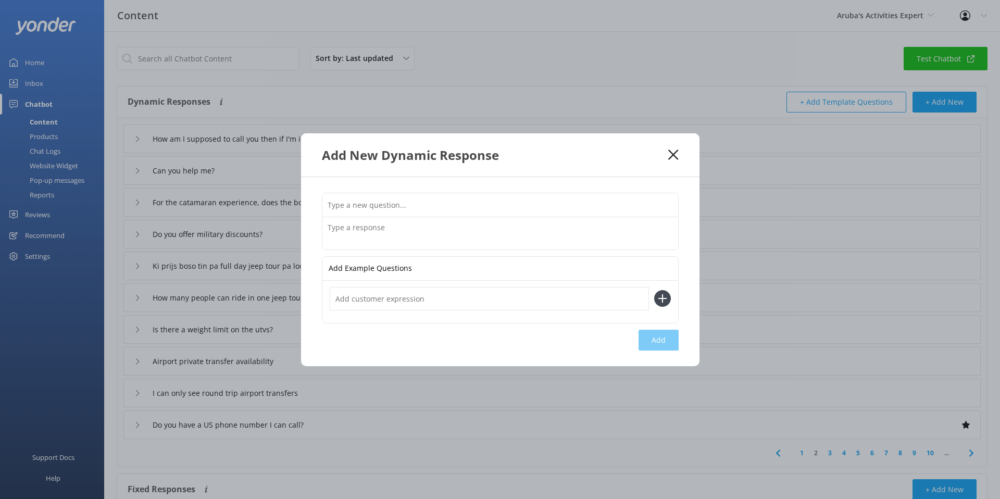
click at [382, 202] on input "text" at bounding box center [500, 204] width 356 height 23
paste input "Are towels provided at [GEOGRAPHIC_DATA]"
type input "Are towels provided at [GEOGRAPHIC_DATA]"
click at [357, 231] on textarea at bounding box center [500, 233] width 356 height 32
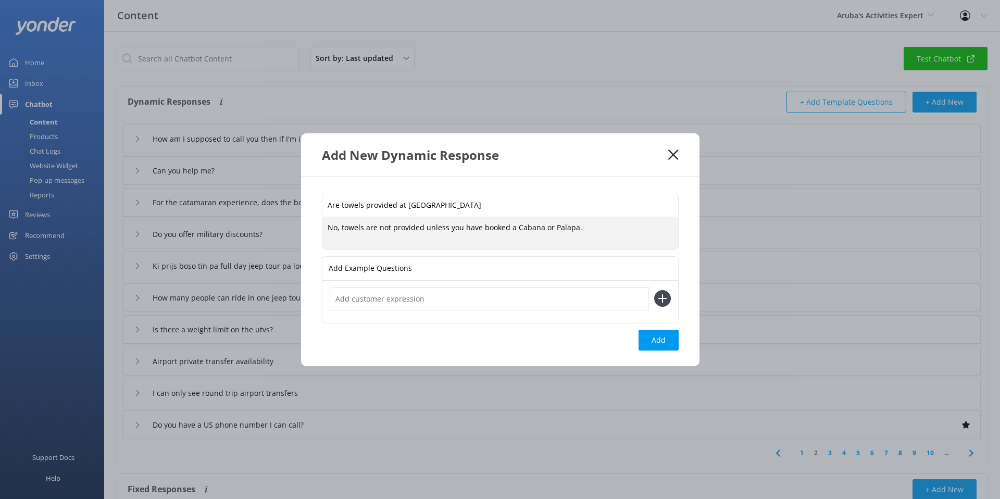
type textarea "No, towels are not provided unless you have booked a Cabana or Palapa."
click at [357, 308] on input "text" at bounding box center [489, 298] width 319 height 23
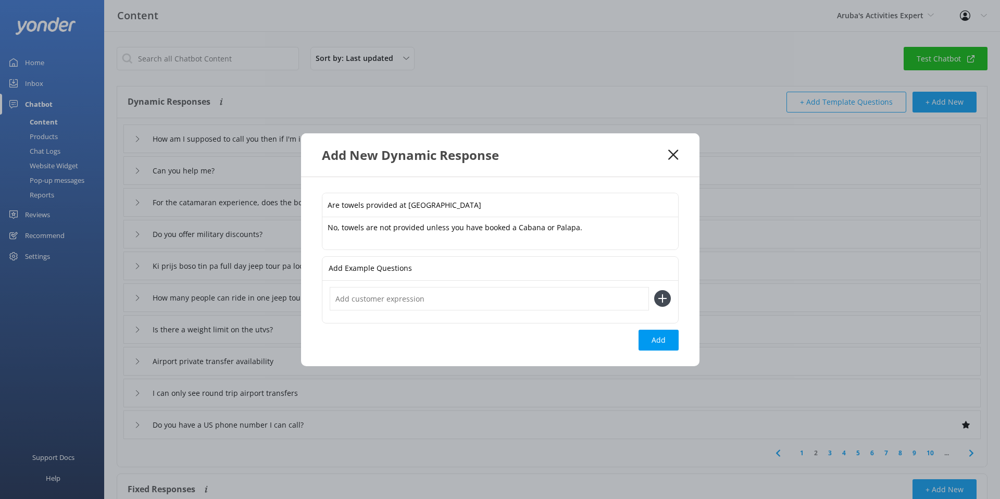
scroll to position [2, 0]
paste input "Are towels provided at [GEOGRAPHIC_DATA]"
type input "Are towels provided at [GEOGRAPHIC_DATA]"
click at [656, 301] on icon at bounding box center [662, 298] width 17 height 17
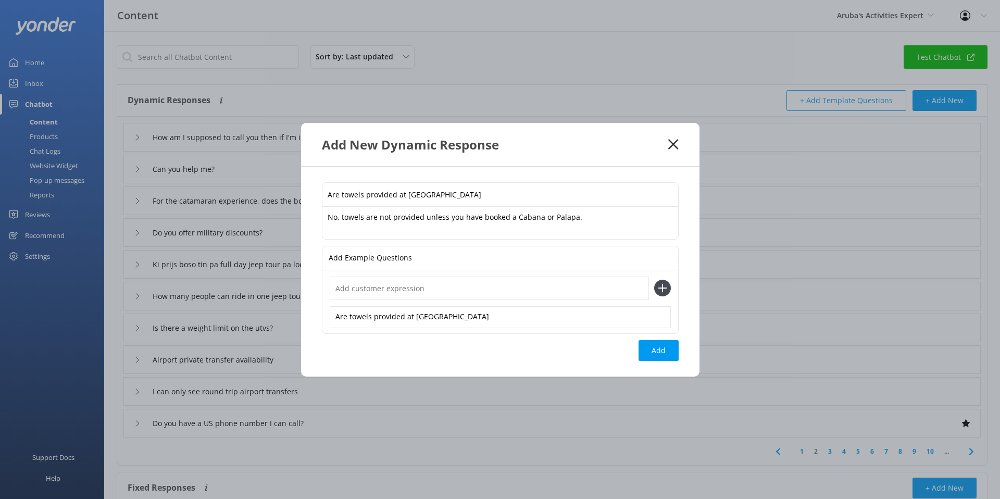
click at [379, 287] on input "text" at bounding box center [489, 288] width 319 height 23
paste input "Are towels provided at [GEOGRAPHIC_DATA]"
click at [369, 288] on input "Are towels provided at [GEOGRAPHIC_DATA]" at bounding box center [489, 288] width 319 height 23
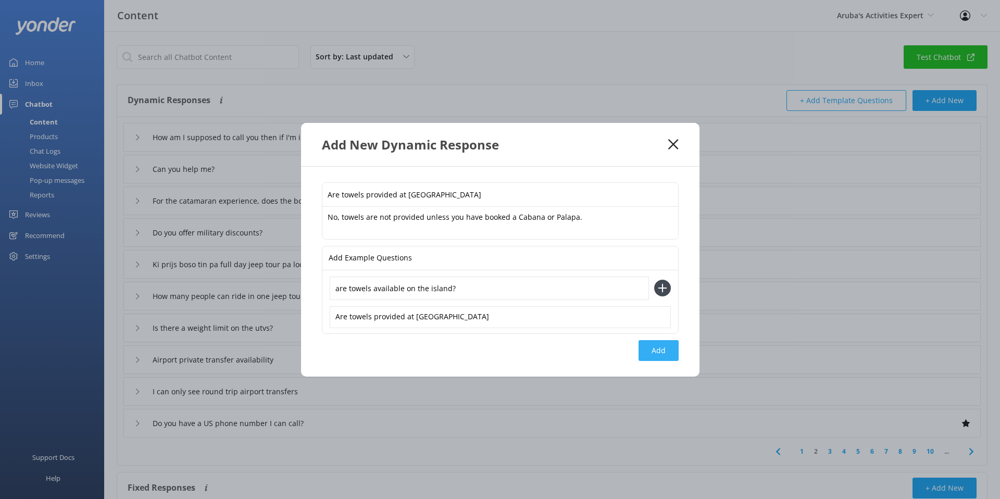
type input "are towels available on the island?"
click at [676, 348] on button "Add" at bounding box center [659, 350] width 40 height 21
type input "Are towels provided at [GEOGRAPHIC_DATA]"
type input "How am I supposed to call you then if I'm in the [GEOGRAPHIC_DATA] and don't wa…"
type input "Can you help me?"
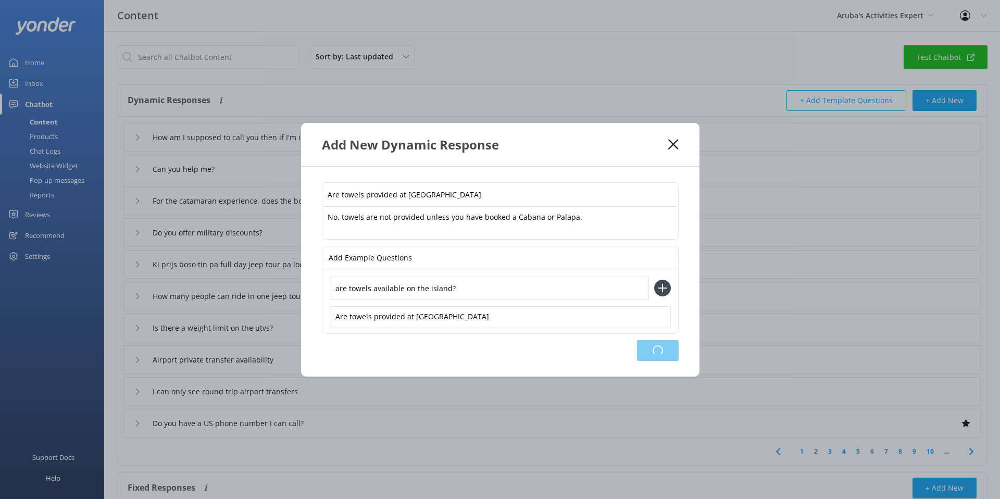
type input "For the catamaran experience, does the boat go fast?"
type input "Do you offer military discounts?"
type input "Ki prijs boso tin pa full day jeep tour pa local"
type input "How many people can ride in one jeep tour?"
type input "Is there a weight limit on the utvs?"
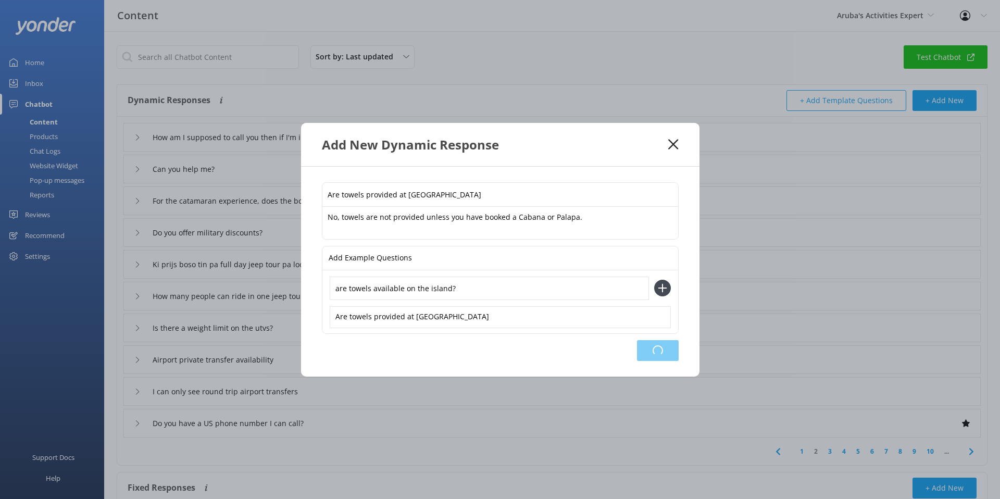
type input "Airport private transfer availability"
type input "I can only see round trip airport transfers"
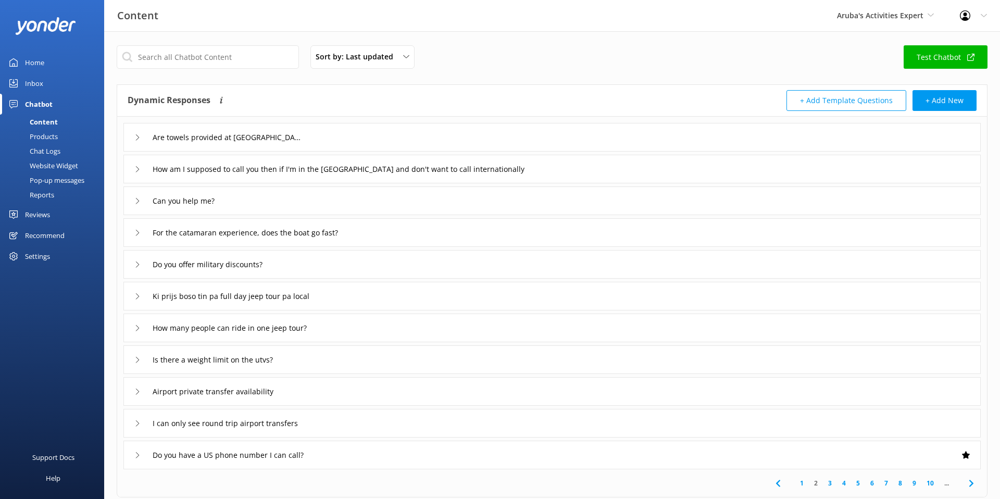
click at [34, 65] on div "Home" at bounding box center [34, 62] width 19 height 21
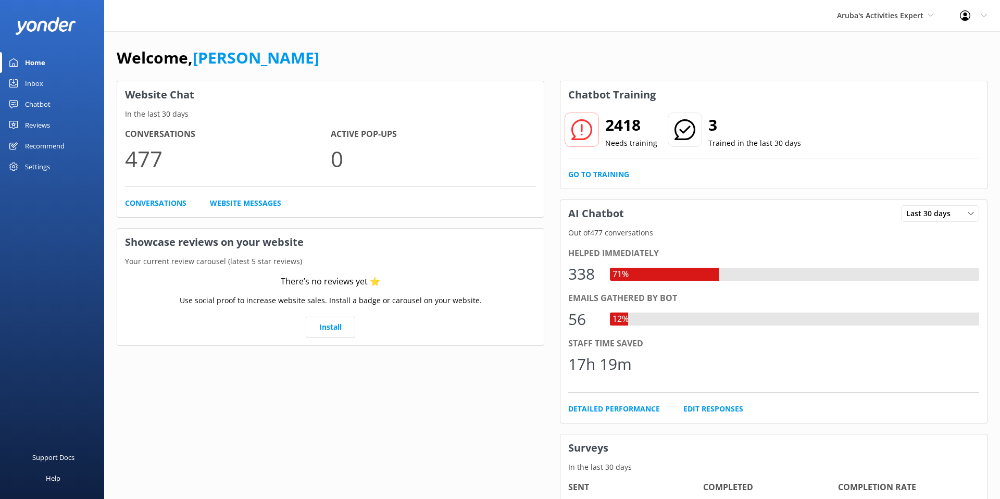
click at [34, 85] on div "Inbox" at bounding box center [34, 83] width 18 height 21
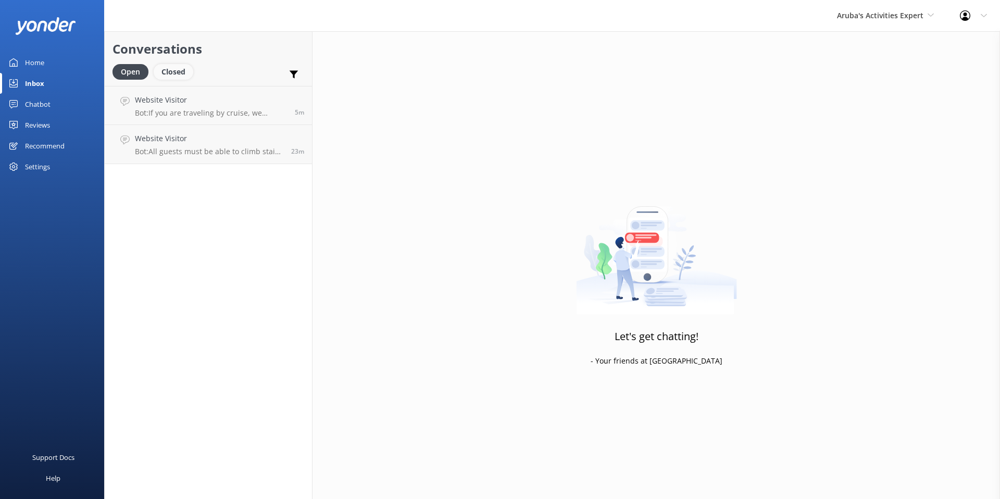
click at [175, 75] on div "Closed" at bounding box center [174, 72] width 40 height 16
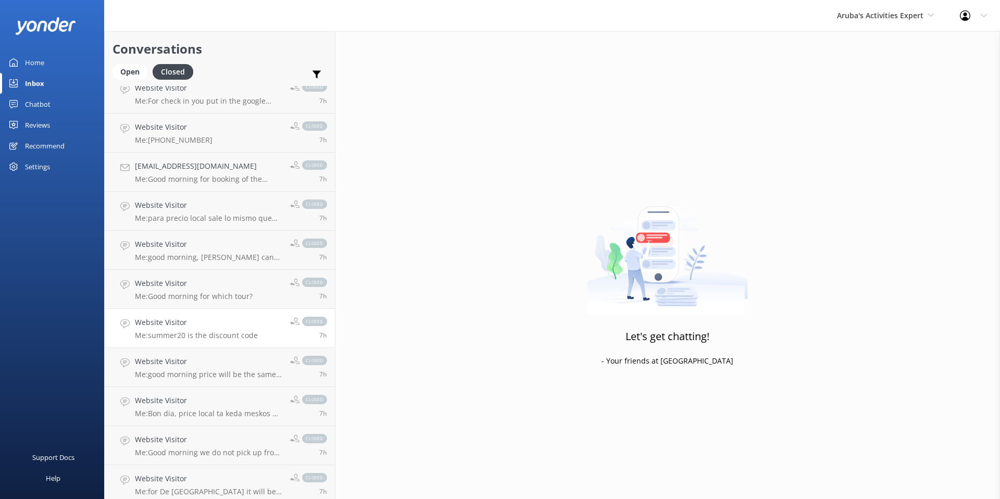
scroll to position [410, 0]
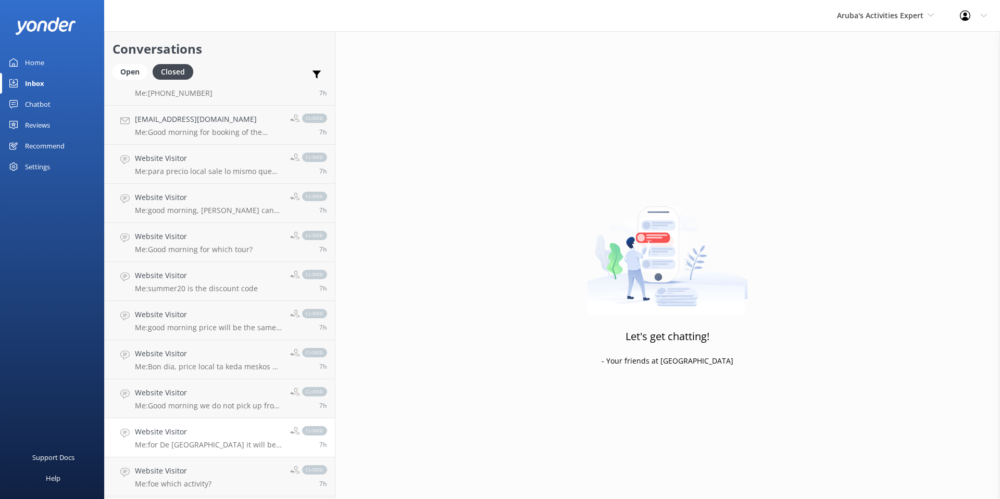
click at [193, 433] on h4 "Website Visitor" at bounding box center [208, 431] width 147 height 11
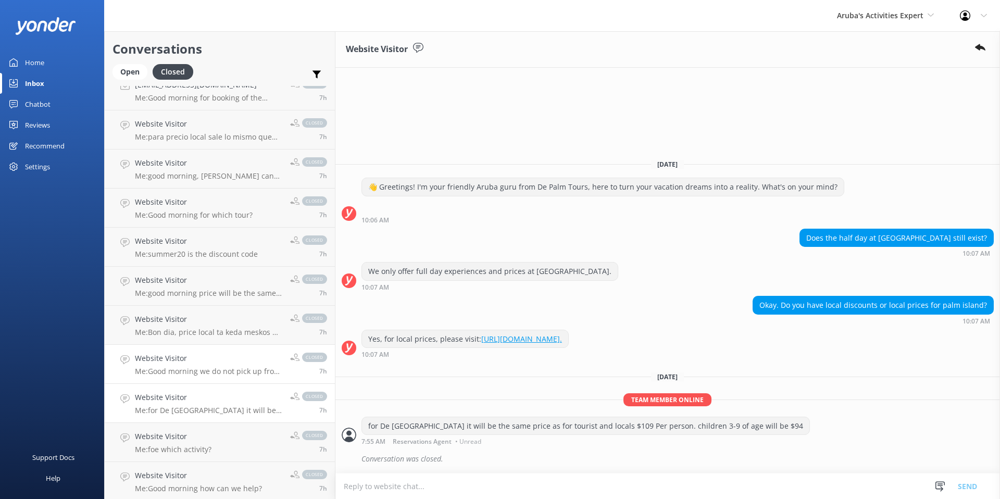
scroll to position [445, 0]
click at [163, 368] on p "Me: Good morning we do not pick up from the cruise line, unless you have booked…" at bounding box center [208, 370] width 147 height 9
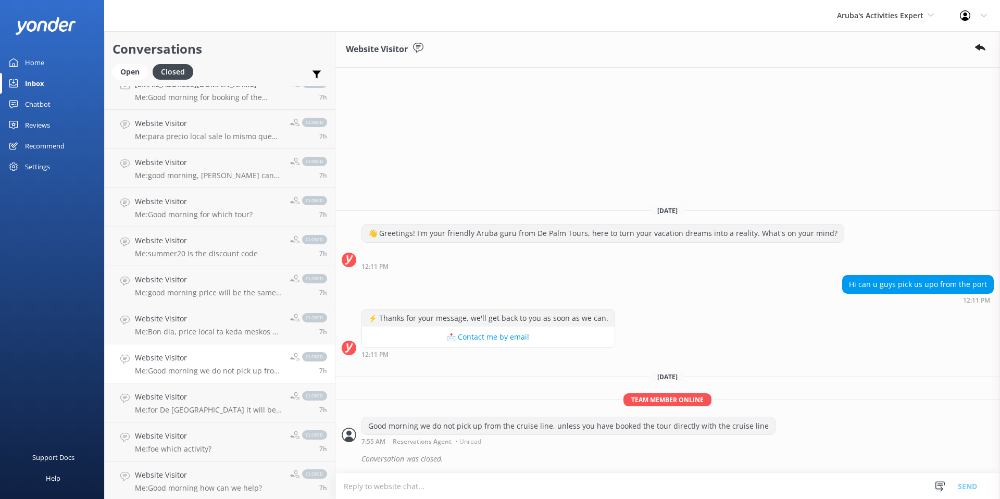
click at [190, 369] on p "Me: Good morning we do not pick up from the cruise line, unless you have booked…" at bounding box center [208, 370] width 147 height 9
click at [192, 362] on h4 "Website Visitor" at bounding box center [208, 357] width 147 height 11
click at [196, 386] on link "Website Visitor Me: for [GEOGRAPHIC_DATA] it will be the same price as for tour…" at bounding box center [220, 402] width 230 height 39
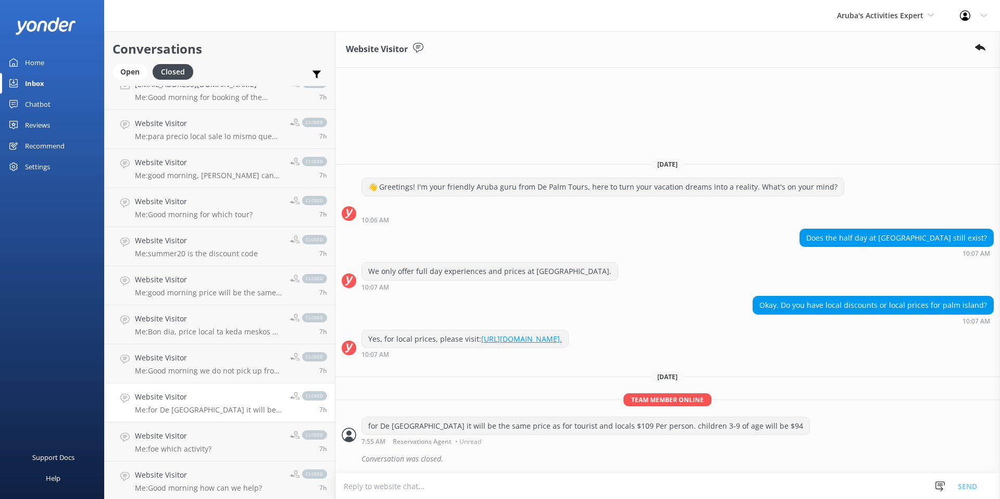
click at [182, 409] on p "Me: for [GEOGRAPHIC_DATA] it will be the same price as for tourist and locals $…" at bounding box center [208, 409] width 147 height 9
drag, startPoint x: 162, startPoint y: 401, endPoint x: 156, endPoint y: 401, distance: 5.7
click at [162, 401] on h4 "Website Visitor" at bounding box center [208, 396] width 147 height 11
click at [404, 268] on div "We only offer full day experiences and prices at [GEOGRAPHIC_DATA]." at bounding box center [490, 272] width 256 height 18
click at [224, 208] on div "Website Visitor Me: Good morning for which tour?" at bounding box center [194, 207] width 118 height 23
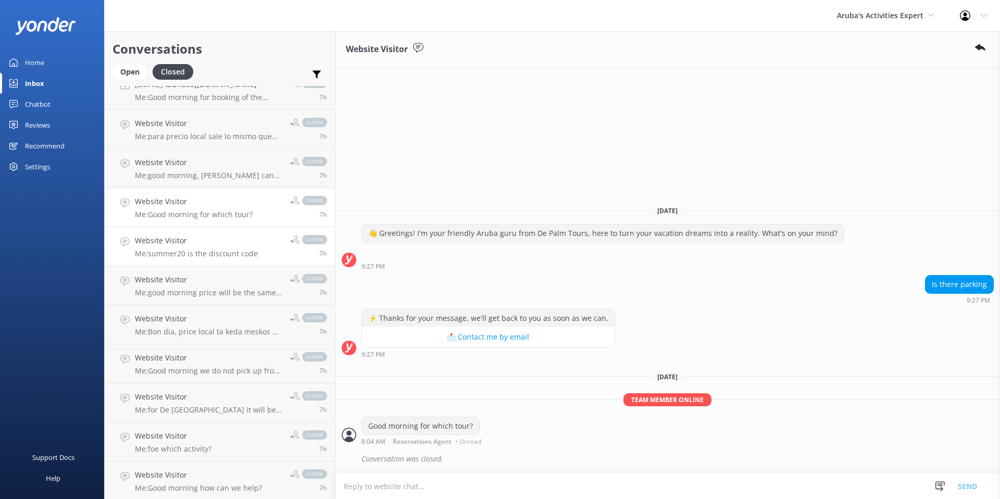
click at [207, 242] on h4 "Website Visitor" at bounding box center [196, 240] width 123 height 11
click at [197, 325] on div "Website Visitor Me: Bon dia, price local ta keda meskos pa local ku turista, ta…" at bounding box center [208, 324] width 147 height 23
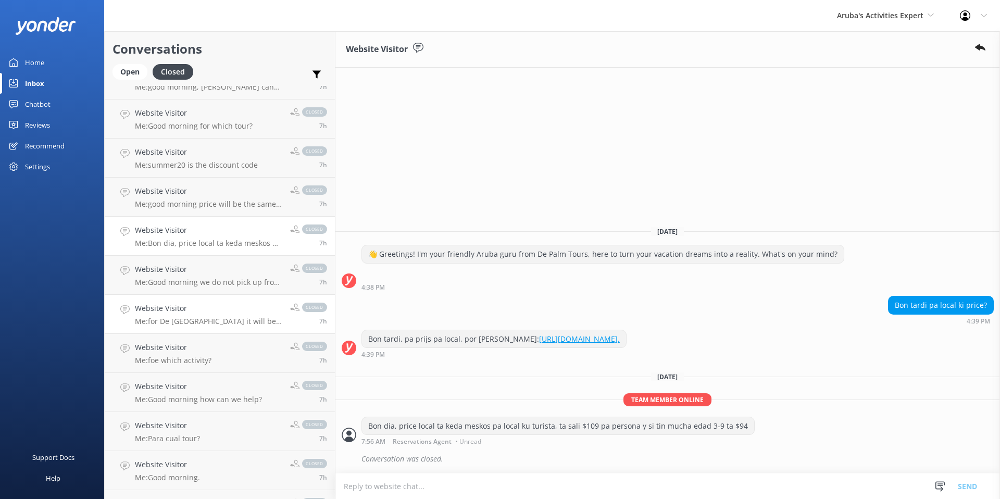
click at [179, 330] on link "Website Visitor Me: for [GEOGRAPHIC_DATA] it will be the same price as for tour…" at bounding box center [220, 314] width 230 height 39
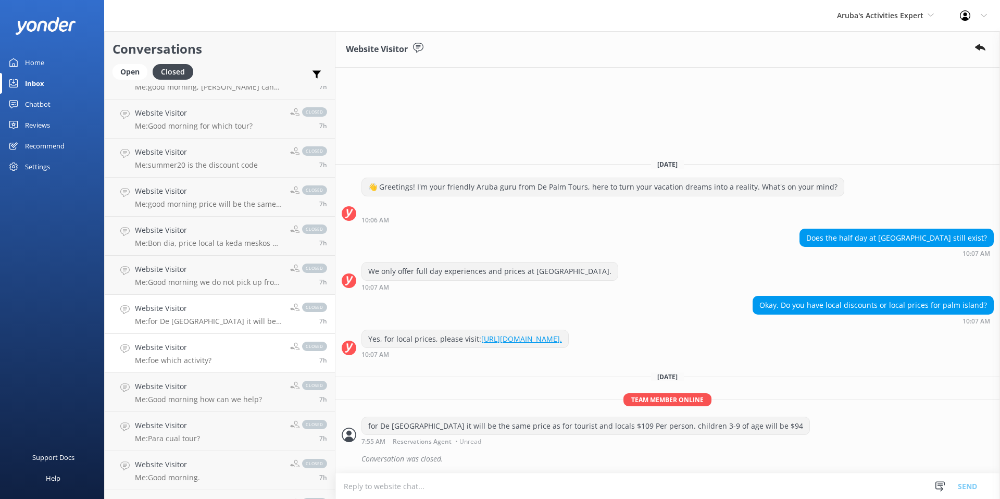
scroll to position [534, 0]
click at [179, 360] on p "Me: foe which activity?" at bounding box center [173, 359] width 77 height 9
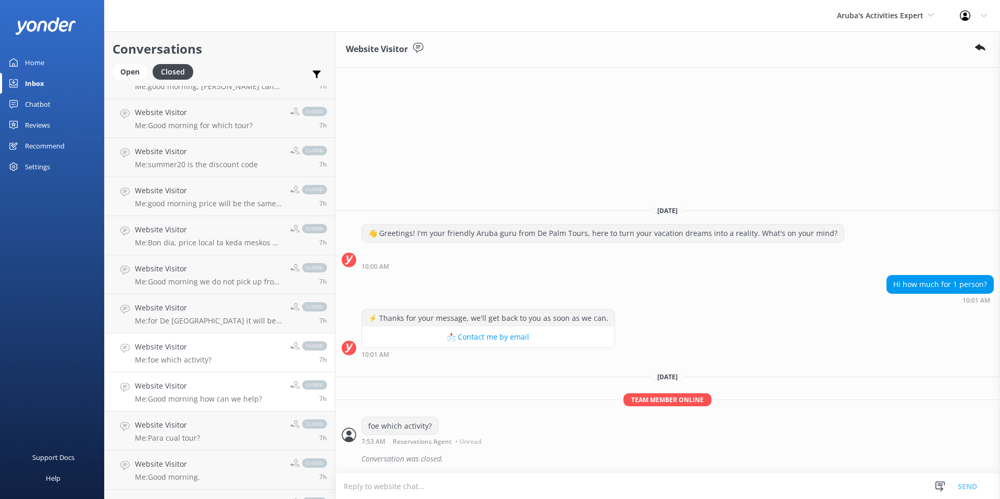
click at [176, 397] on p "Me: Good morning how can we help?" at bounding box center [198, 398] width 127 height 9
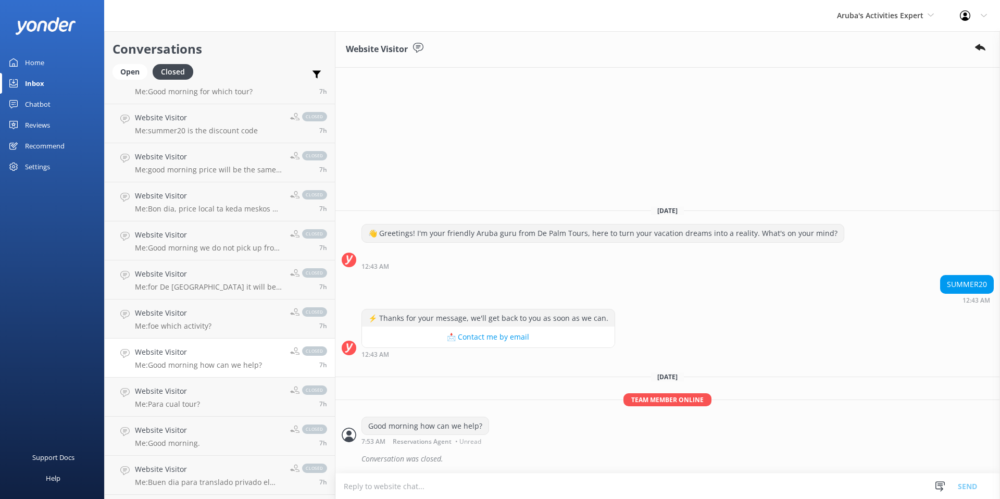
scroll to position [570, 0]
click at [176, 397] on p "Me: Para cual tour?" at bounding box center [167, 401] width 65 height 9
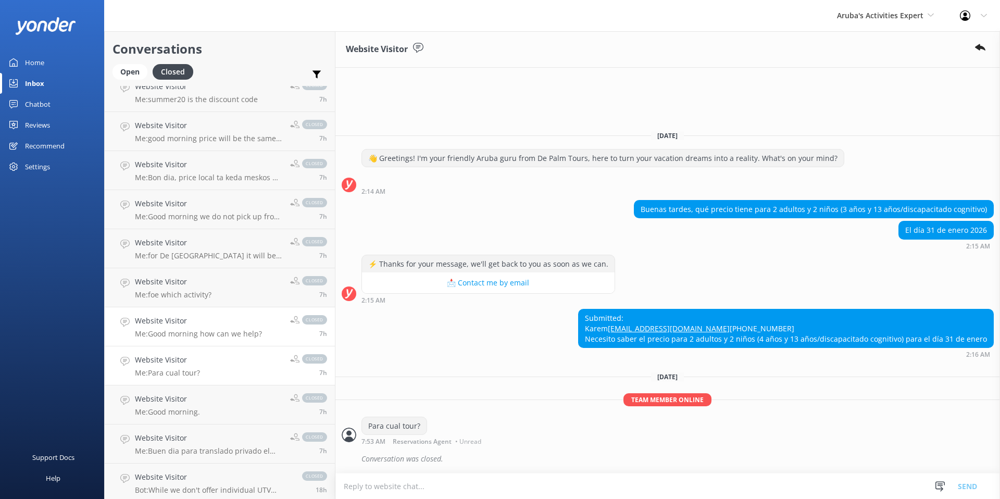
scroll to position [601, 0]
click at [176, 397] on h4 "Website Visitor" at bounding box center [167, 396] width 65 height 11
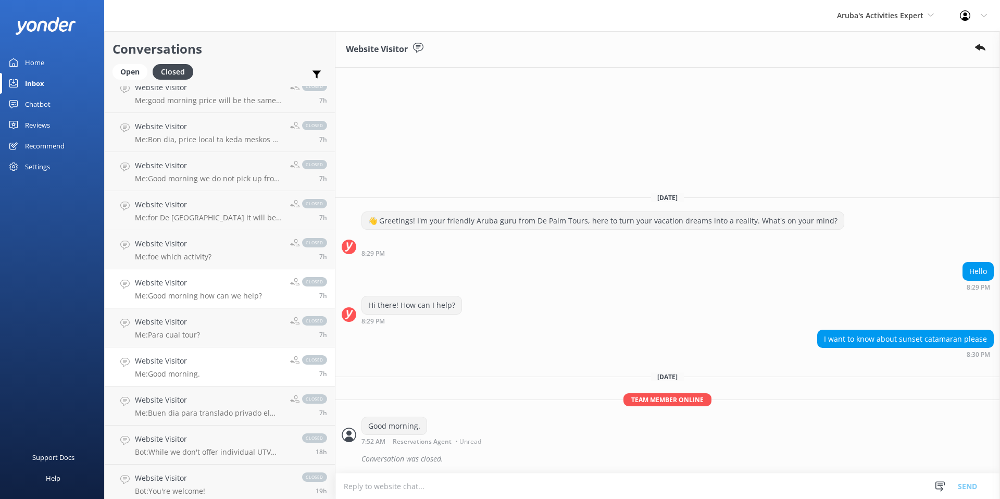
scroll to position [640, 0]
click at [176, 397] on h4 "Website Visitor" at bounding box center [208, 396] width 147 height 11
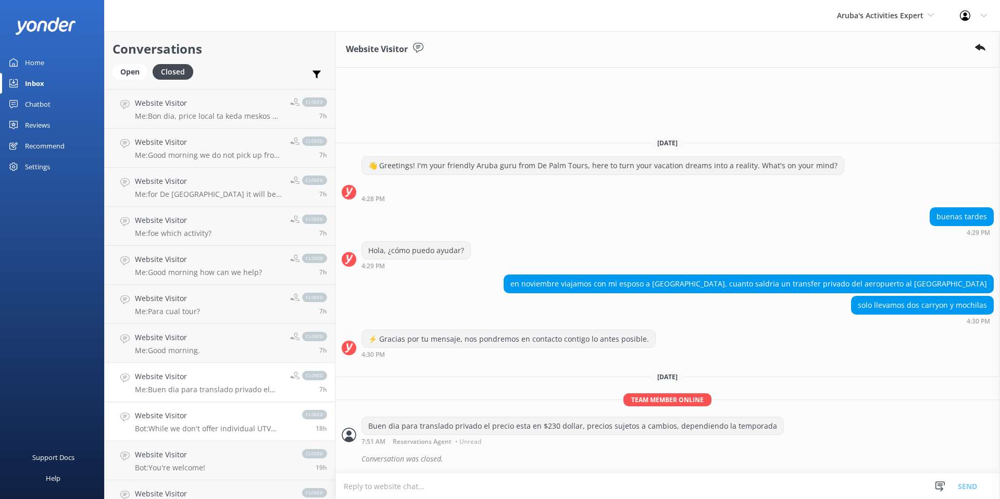
click at [173, 422] on div "Website Visitor Bot: While we don't offer individual UTV rentals, you're more t…" at bounding box center [213, 421] width 157 height 23
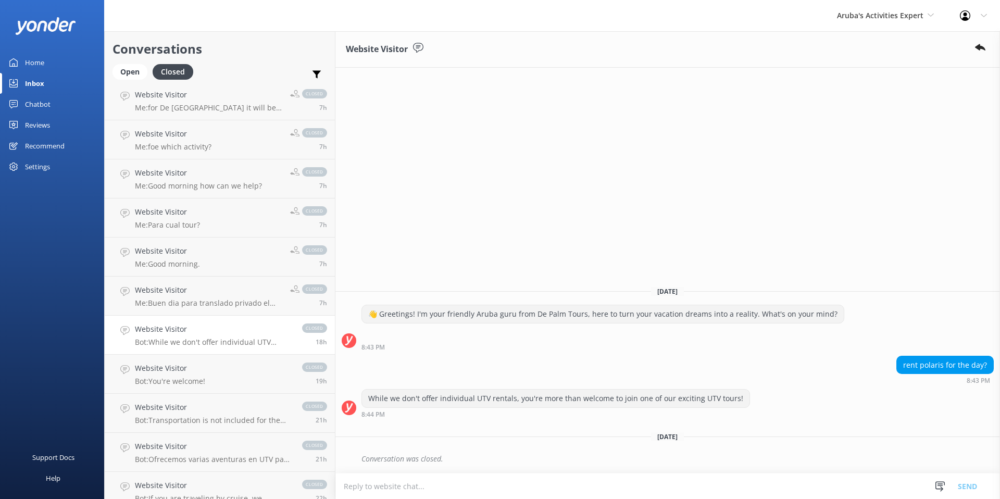
scroll to position [748, 0]
click at [176, 412] on h4 "Website Visitor" at bounding box center [213, 406] width 157 height 11
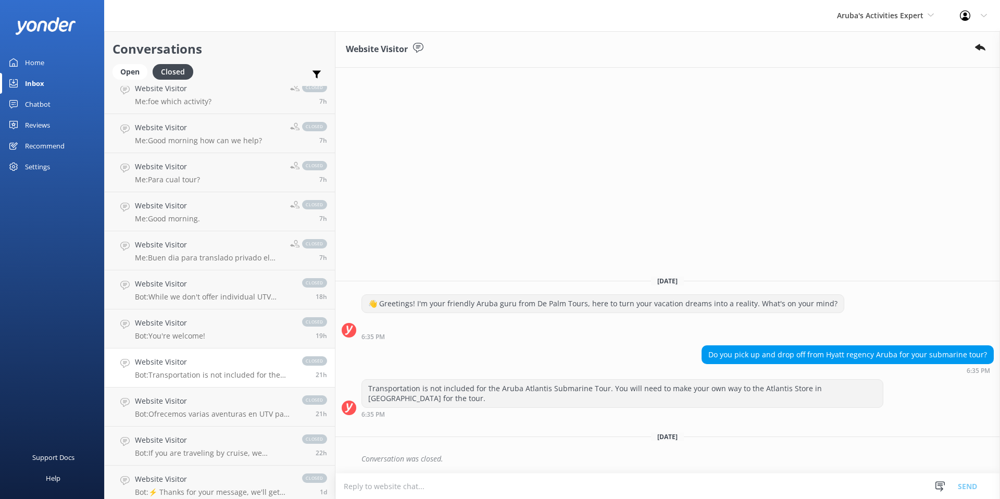
scroll to position [793, 0]
click at [176, 412] on p "Bot: Ofrecemos varias aventuras en UTV para explorar [GEOGRAPHIC_DATA]: - **Aru…" at bounding box center [213, 413] width 157 height 9
